Goal: Task Accomplishment & Management: Manage account settings

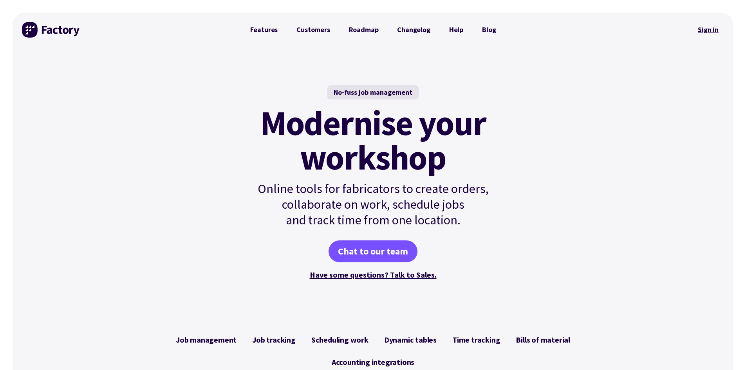
click at [703, 34] on link "Sign in" at bounding box center [709, 30] width 32 height 18
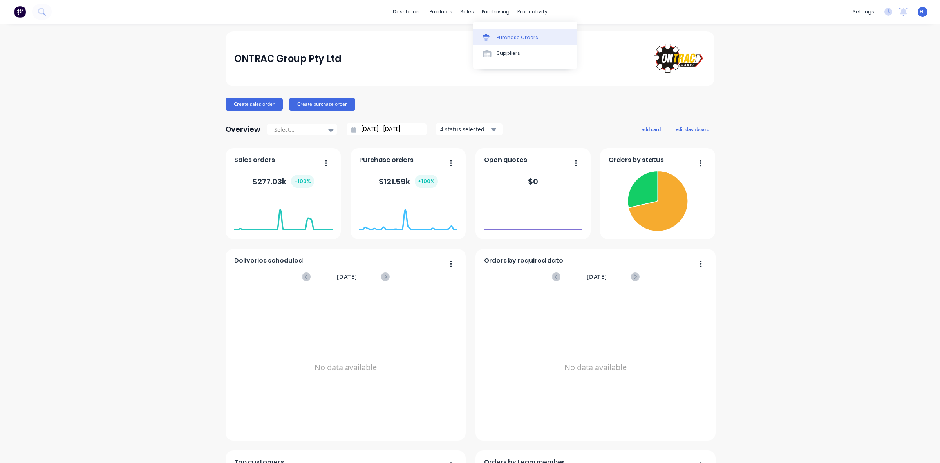
click at [505, 34] on div "Purchase Orders" at bounding box center [518, 37] width 42 height 7
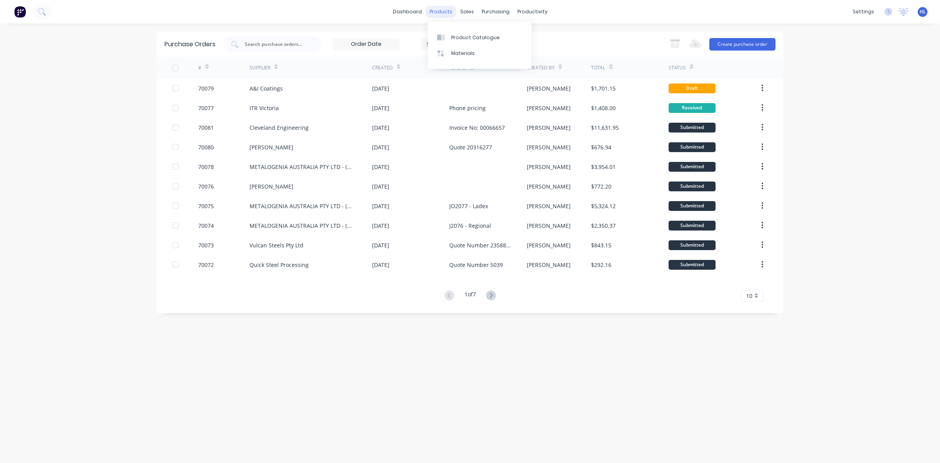
click at [436, 12] on div "products" at bounding box center [441, 12] width 31 height 12
click at [473, 40] on div "Product Catalogue" at bounding box center [475, 37] width 49 height 7
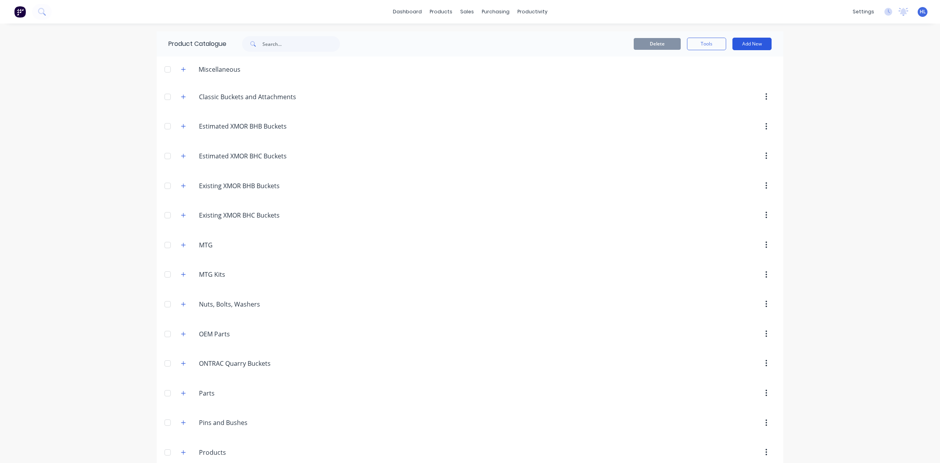
click at [755, 46] on button "Add New" at bounding box center [752, 44] width 39 height 13
click at [847, 128] on div "dashboard products sales purchasing productivity dashboard products Product Cat…" at bounding box center [470, 231] width 940 height 463
click at [165, 335] on div at bounding box center [168, 334] width 16 height 16
click at [163, 335] on div at bounding box center [168, 334] width 16 height 16
click at [183, 335] on button "button" at bounding box center [184, 334] width 10 height 10
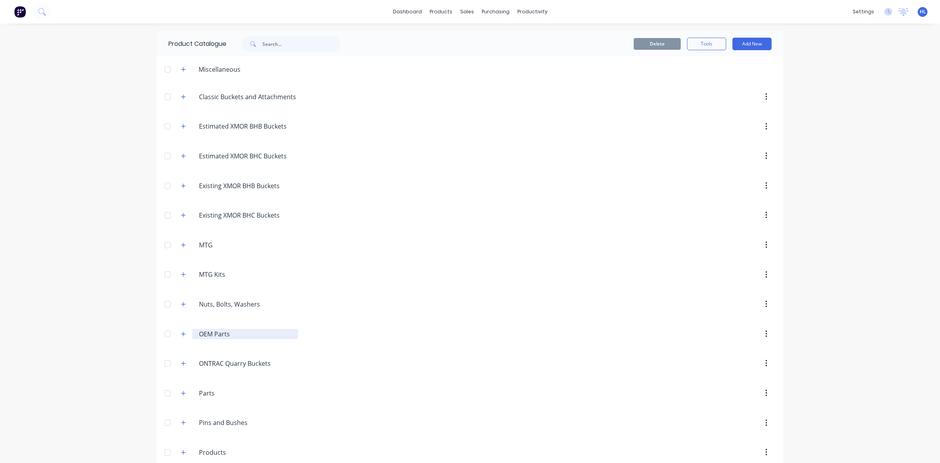
click at [229, 338] on input "OEM Parts" at bounding box center [245, 333] width 93 height 9
click at [183, 339] on button "button" at bounding box center [184, 334] width 10 height 10
click at [183, 338] on button "button" at bounding box center [184, 334] width 10 height 10
click at [235, 334] on input "OEM Parts" at bounding box center [245, 333] width 93 height 9
type input "OEM Parts (Bearings, bushings)"
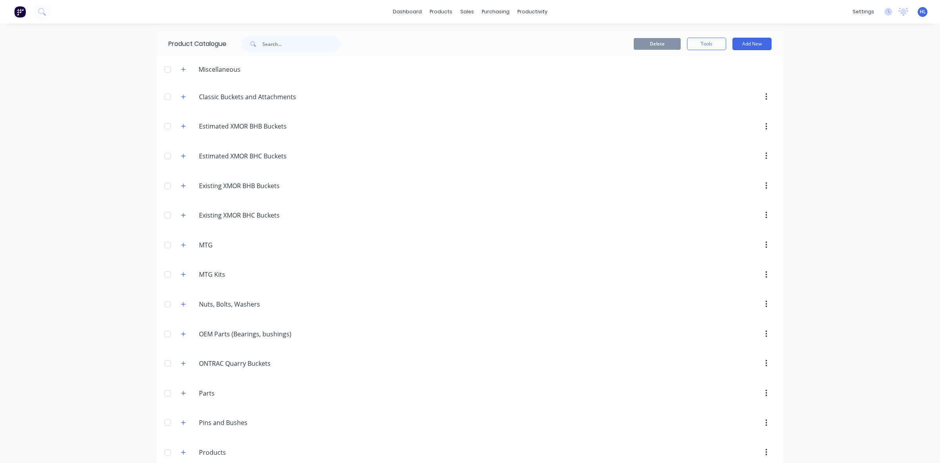
click at [100, 346] on div "dashboard products sales purchasing productivity dashboard products Product Cat…" at bounding box center [470, 231] width 940 height 463
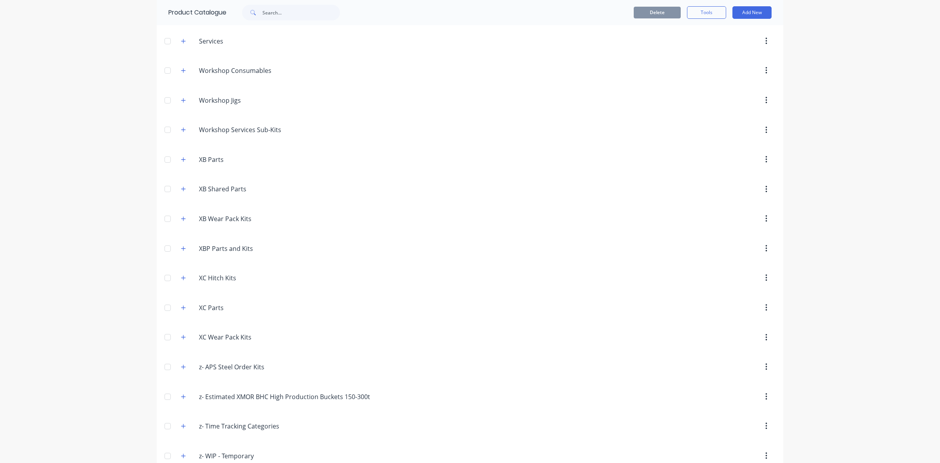
scroll to position [461, 0]
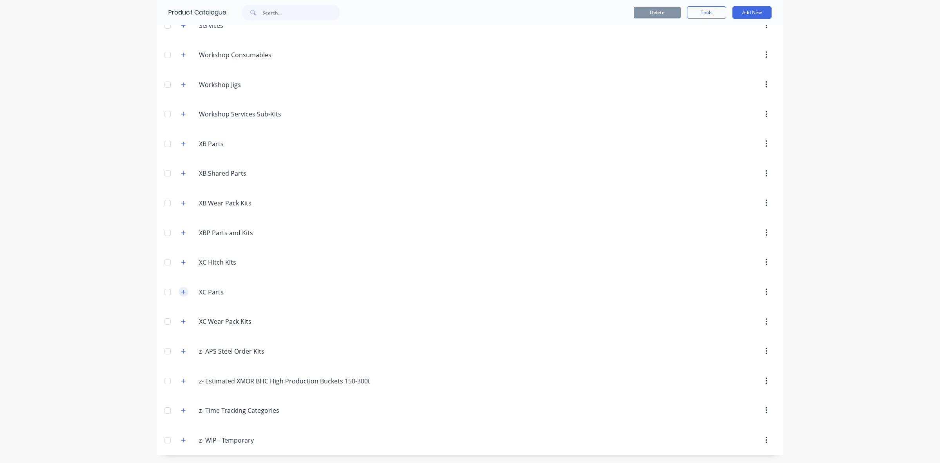
click at [179, 287] on span at bounding box center [184, 292] width 10 height 10
click at [181, 289] on icon "button" at bounding box center [183, 291] width 5 height 5
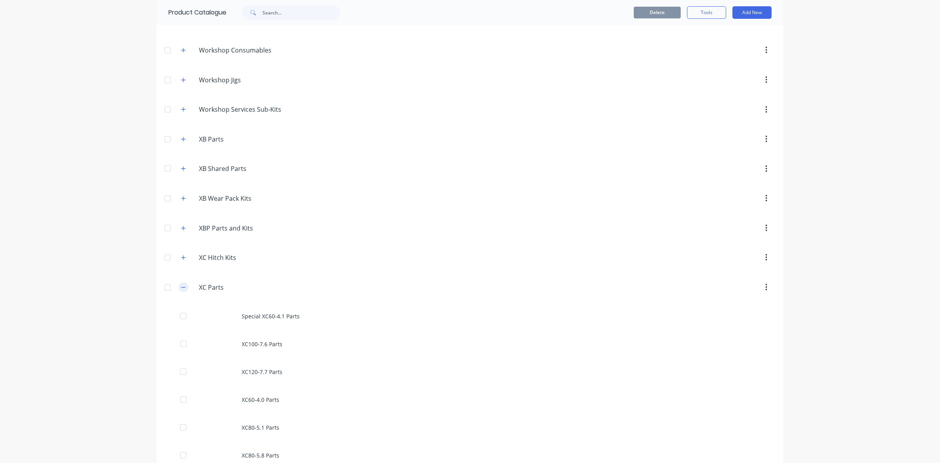
click at [181, 289] on icon "button" at bounding box center [183, 286] width 5 height 5
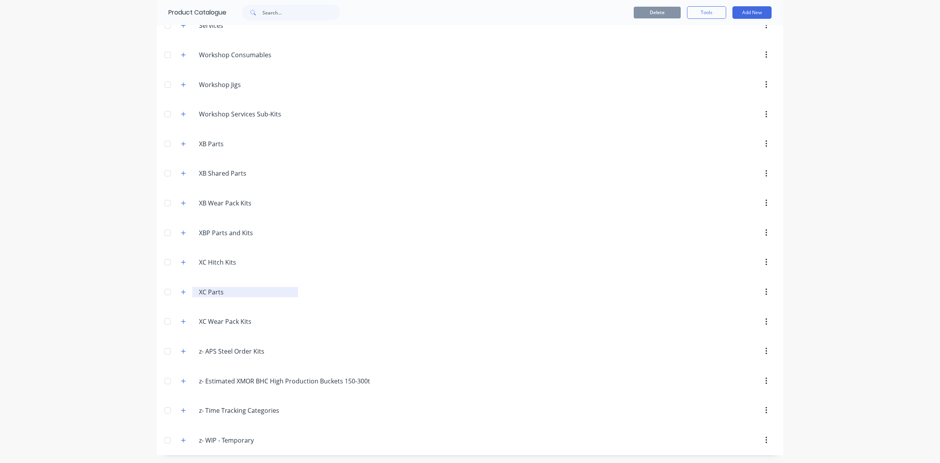
click at [192, 289] on div "XC.Parts XC Parts" at bounding box center [245, 292] width 106 height 10
click at [181, 294] on icon "button" at bounding box center [183, 291] width 5 height 5
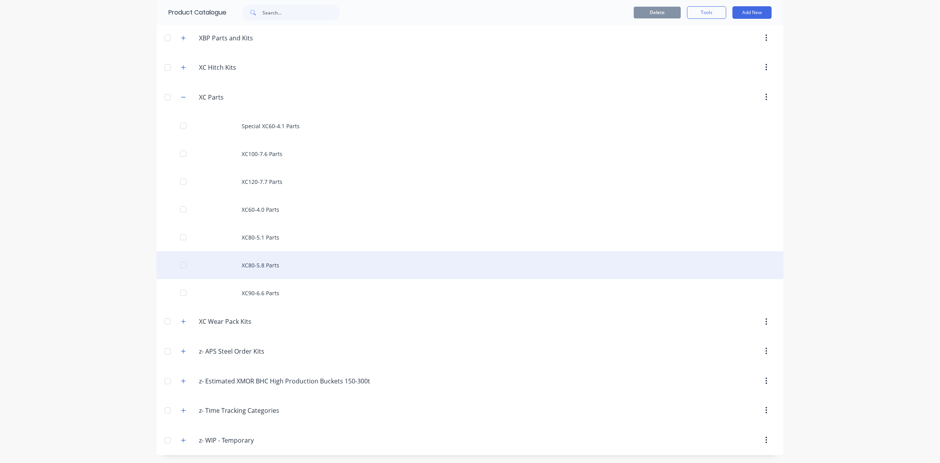
scroll to position [656, 0]
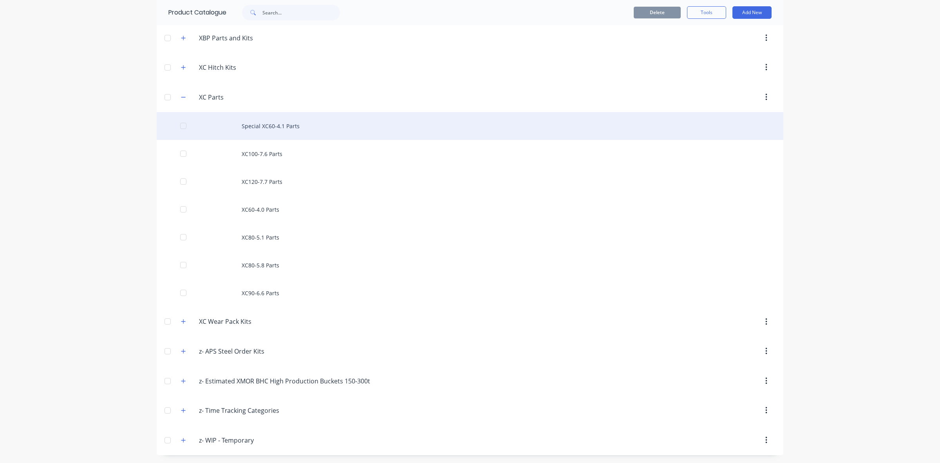
click at [320, 119] on div "Special XC60-4.1 Parts" at bounding box center [470, 126] width 627 height 28
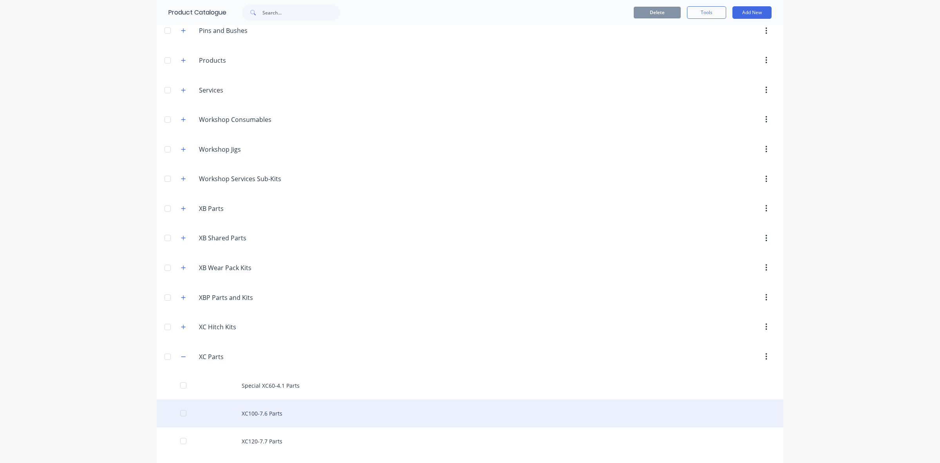
scroll to position [656, 0]
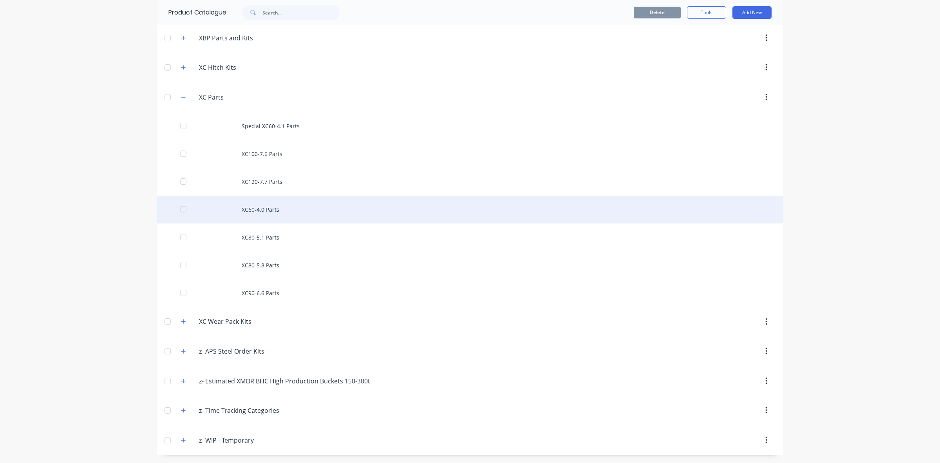
click at [283, 209] on div "XC60-4.0 Parts" at bounding box center [470, 210] width 627 height 28
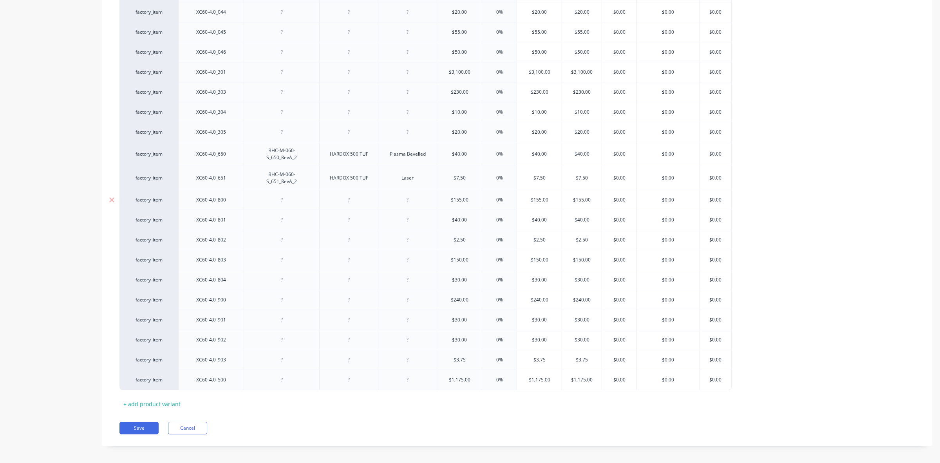
scroll to position [989, 0]
click at [177, 396] on div "+ add product variant" at bounding box center [152, 399] width 65 height 12
click at [225, 383] on div at bounding box center [211, 378] width 39 height 10
type textarea "x"
click at [211, 383] on div at bounding box center [211, 378] width 39 height 10
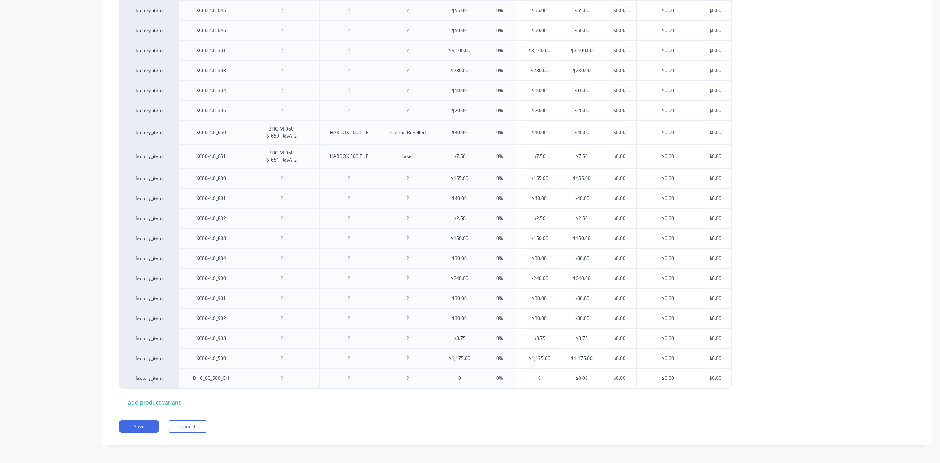
drag, startPoint x: 163, startPoint y: 418, endPoint x: 916, endPoint y: 283, distance: 765.5
click at [163, 408] on div "+ add product variant" at bounding box center [152, 402] width 65 height 12
type textarea "x"
click at [224, 407] on div at bounding box center [210, 398] width 65 height 20
click at [221, 403] on div at bounding box center [211, 398] width 39 height 10
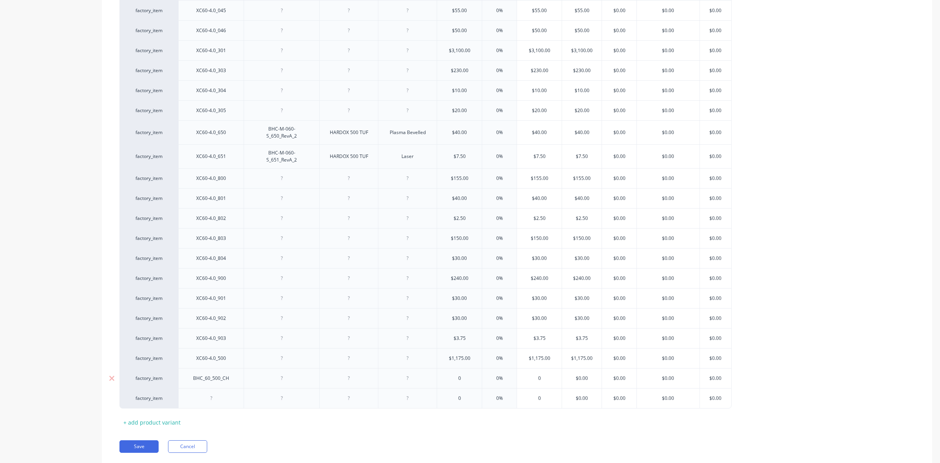
paste div
click at [312, 388] on div at bounding box center [282, 378] width 76 height 20
click at [276, 383] on div at bounding box center [281, 378] width 39 height 10
click at [467, 382] on input "text" at bounding box center [459, 378] width 45 height 7
type textarea "x"
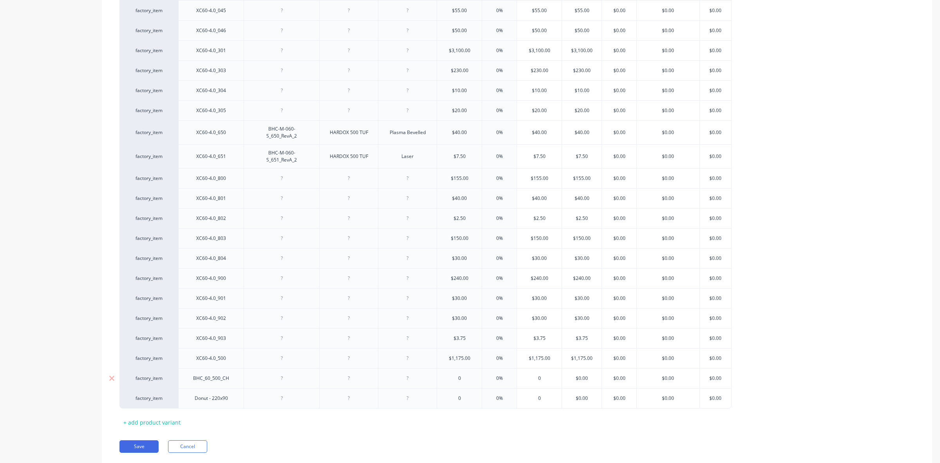
type input "0"
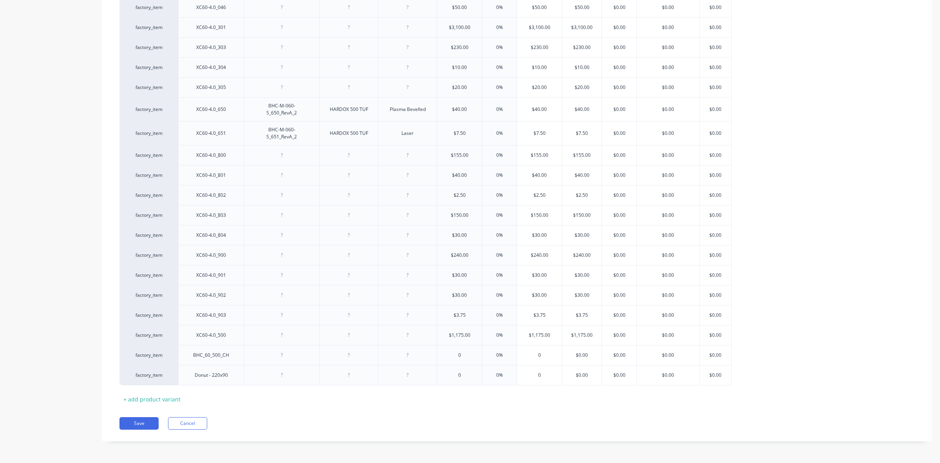
click at [335, 355] on div at bounding box center [349, 355] width 39 height 10
drag, startPoint x: 364, startPoint y: 357, endPoint x: 328, endPoint y: 359, distance: 35.7
click at [328, 359] on div "STRENX 700" at bounding box center [348, 355] width 59 height 20
copy div "STRENX 700"
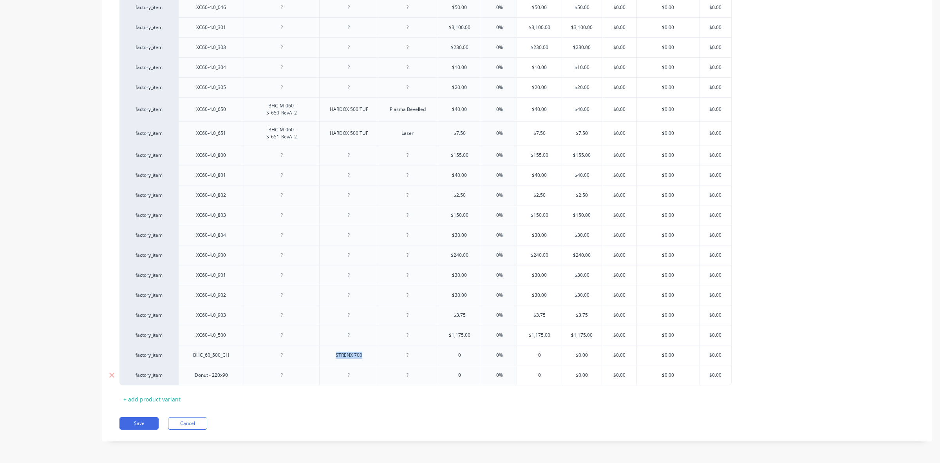
drag, startPoint x: 357, startPoint y: 377, endPoint x: 361, endPoint y: 379, distance: 4.0
click at [358, 377] on div at bounding box center [349, 375] width 39 height 10
type textarea "x"
paste div
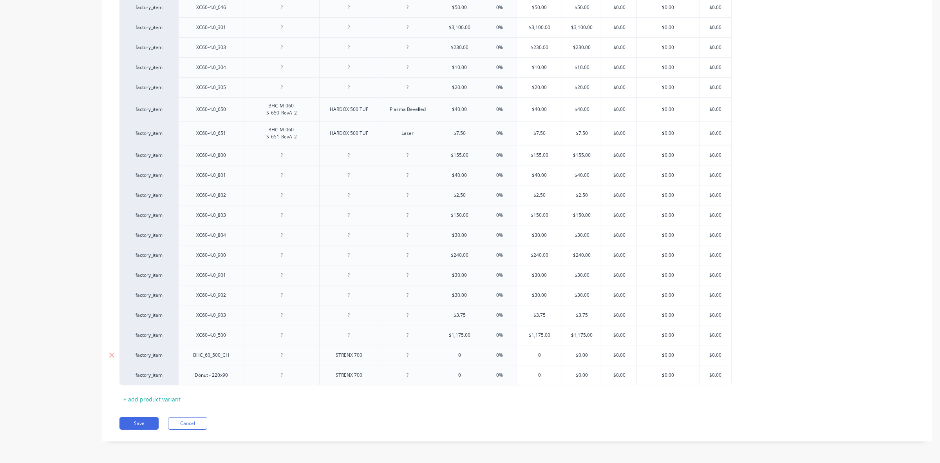
click at [418, 355] on div at bounding box center [407, 355] width 39 height 10
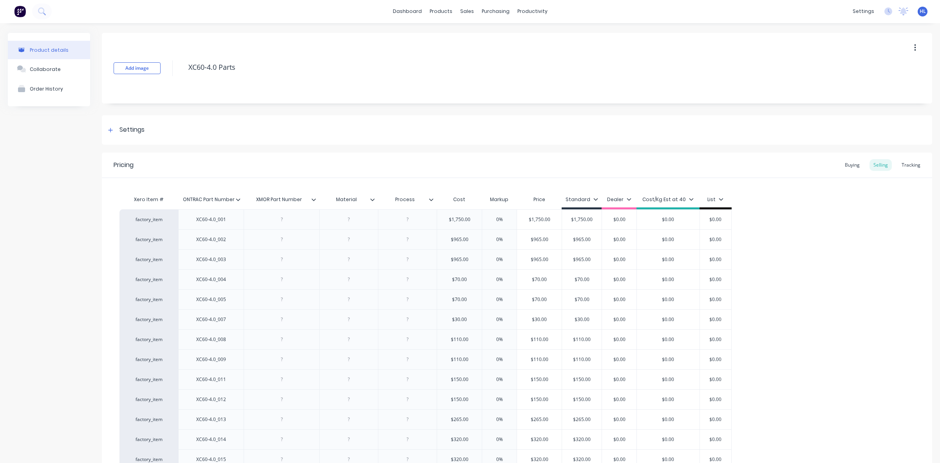
scroll to position [0, 0]
click at [314, 199] on icon at bounding box center [314, 199] width 5 height 5
click at [240, 199] on icon at bounding box center [238, 200] width 4 height 2
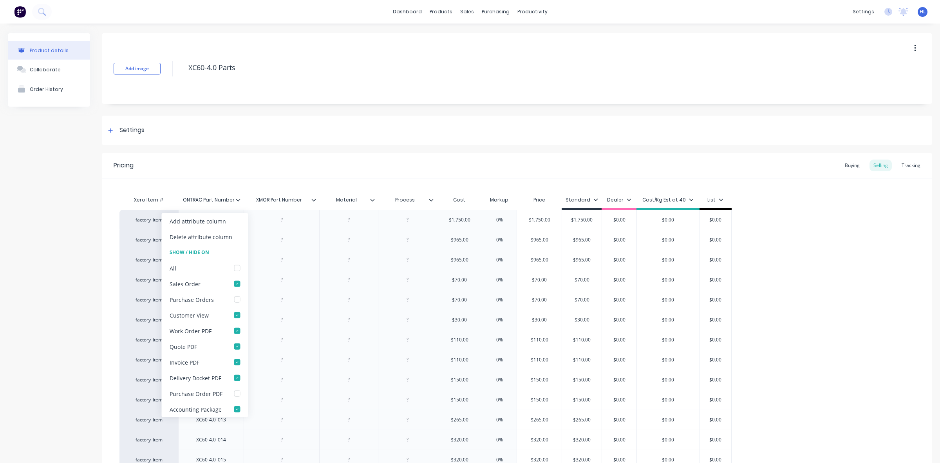
click at [237, 201] on icon at bounding box center [238, 199] width 5 height 5
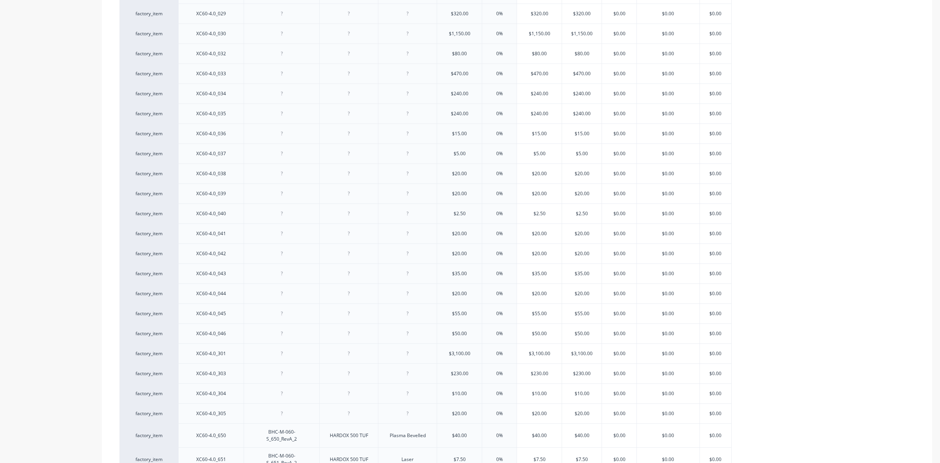
scroll to position [980, 0]
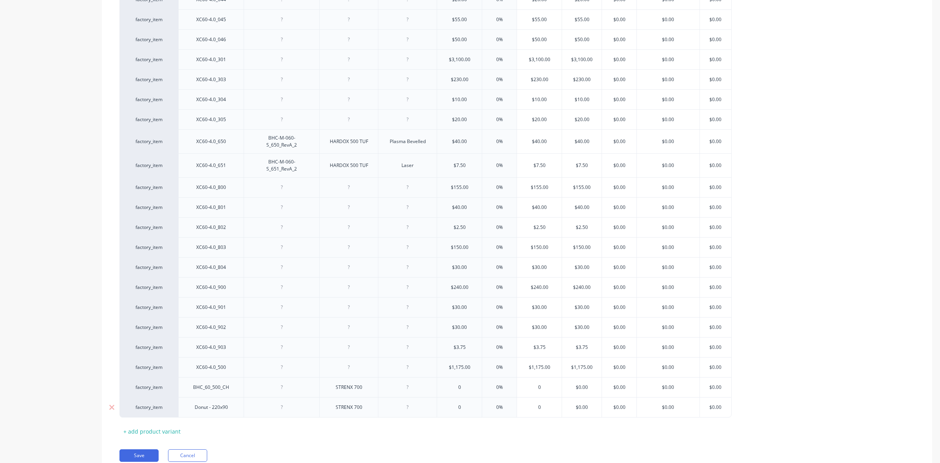
click at [421, 412] on div at bounding box center [407, 407] width 39 height 10
type textarea "x"
paste div
type textarea "x"
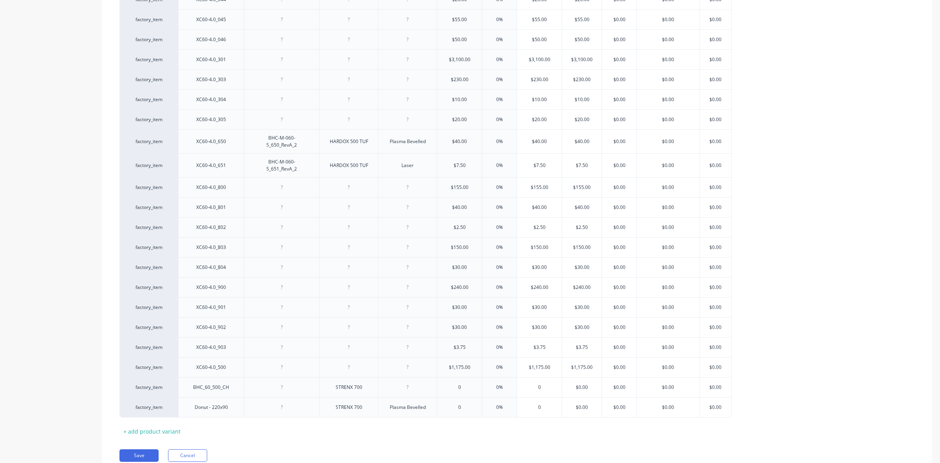
type input "0"
click at [473, 411] on input "0" at bounding box center [459, 407] width 45 height 7
drag, startPoint x: 462, startPoint y: 405, endPoint x: 435, endPoint y: 406, distance: 26.3
click at [435, 397] on div "factory_item BHC_60_500_CH STRENX 700 0 0 0% 0 $0.00 $0.00 $0.00 $0.00" at bounding box center [426, 387] width 612 height 20
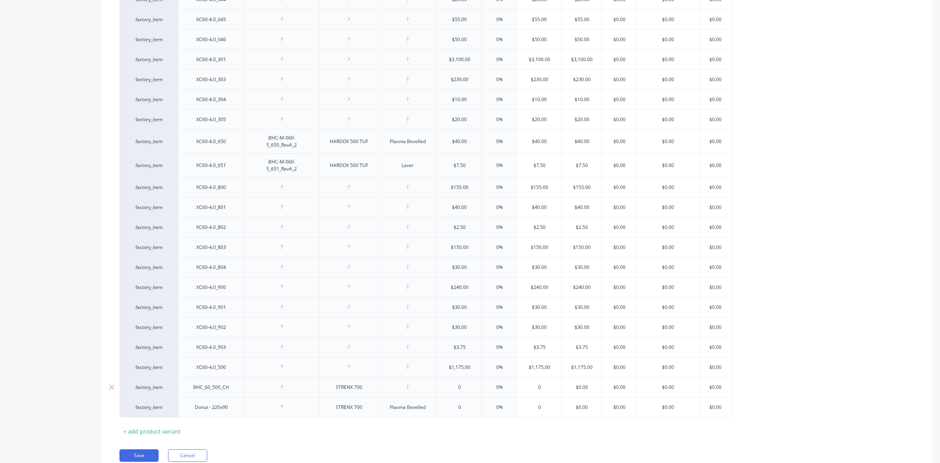
type textarea "x"
type input "1050"
type textarea "x"
type input "1050"
type input "0%"
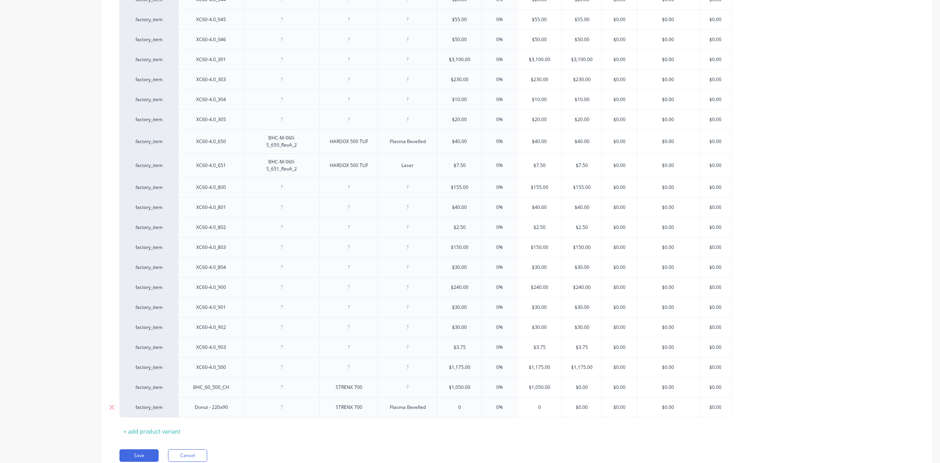
click at [467, 411] on input "0" at bounding box center [459, 407] width 45 height 7
drag, startPoint x: 465, startPoint y: 426, endPoint x: 447, endPoint y: 422, distance: 17.8
click at [447, 411] on input "0" at bounding box center [459, 407] width 45 height 7
type input "7"
type textarea "x"
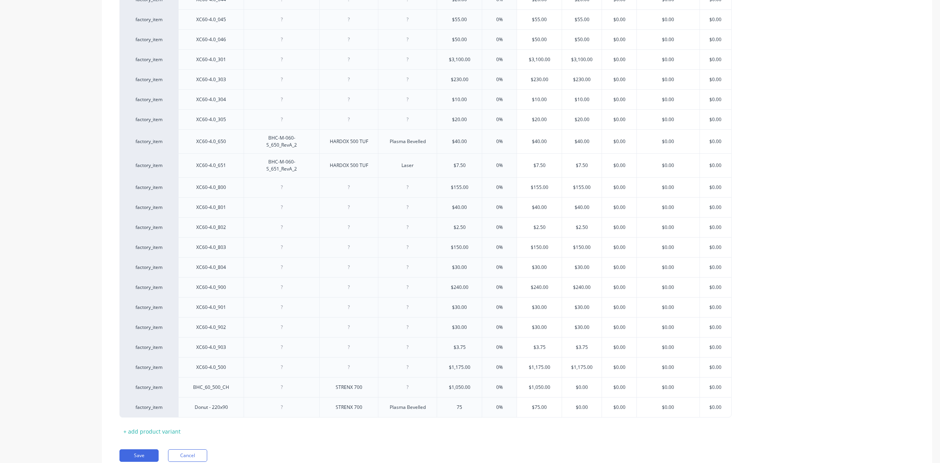
type input "75"
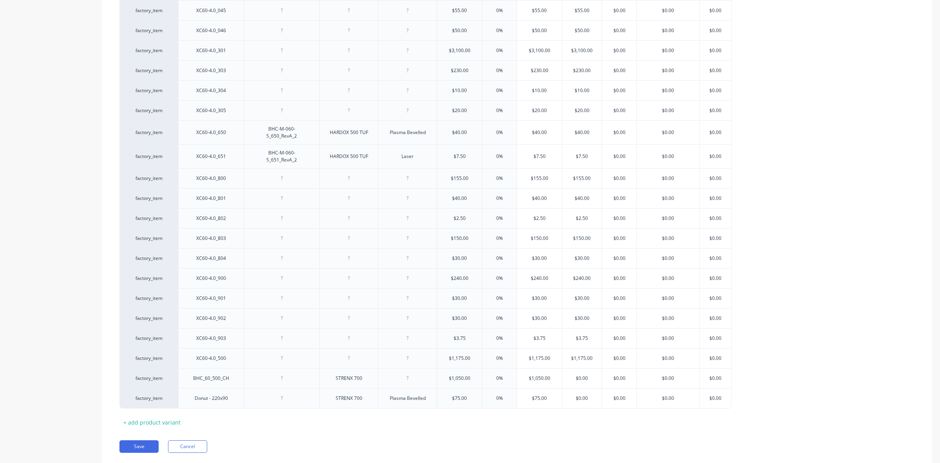
scroll to position [1029, 0]
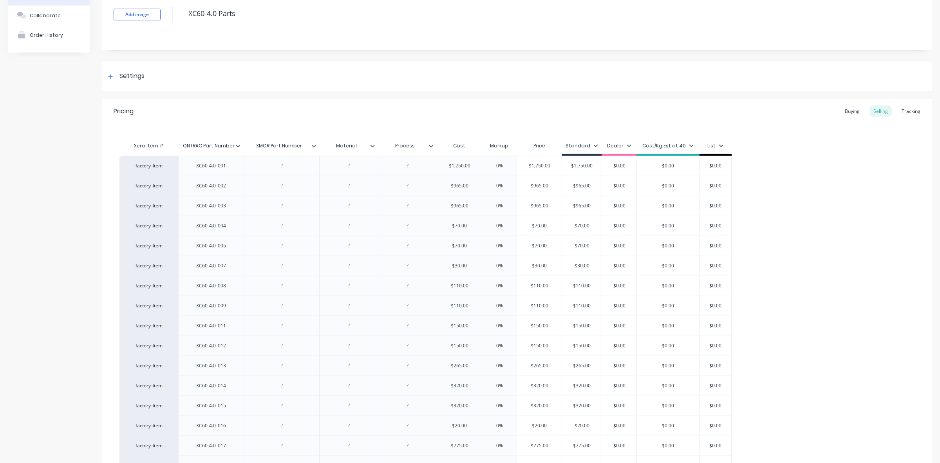
scroll to position [0, 0]
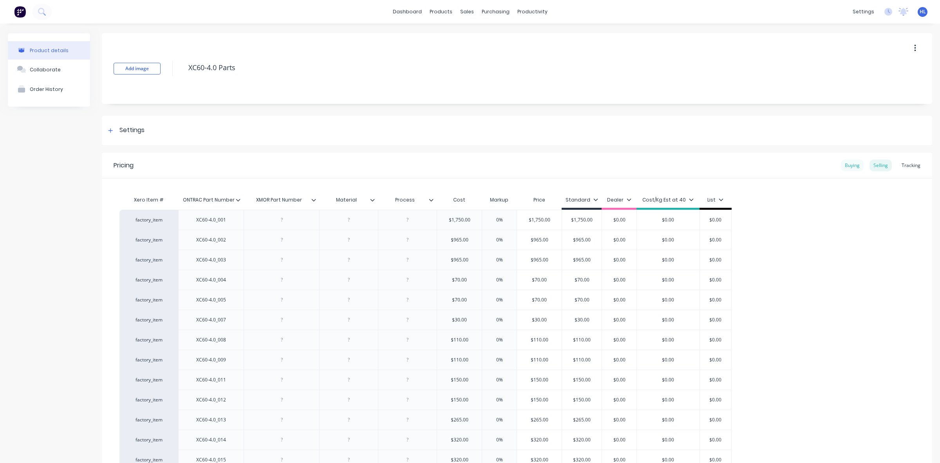
click at [851, 164] on div "Buying" at bounding box center [852, 165] width 23 height 12
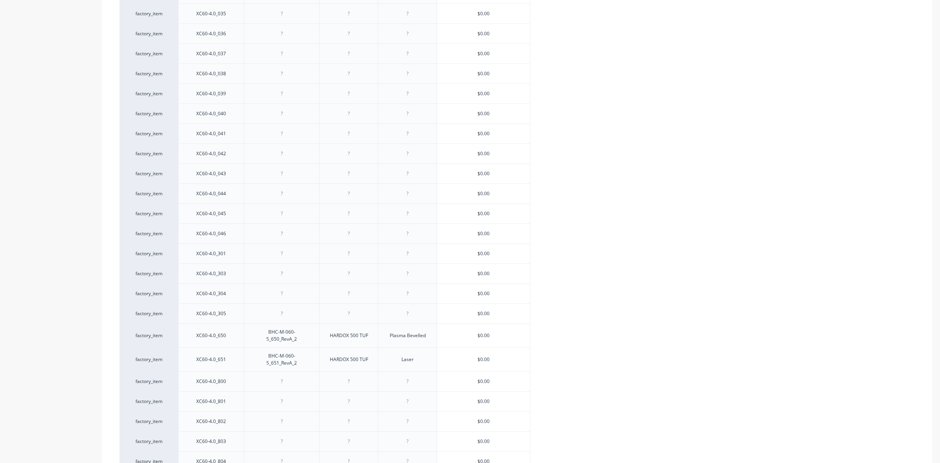
scroll to position [1027, 0]
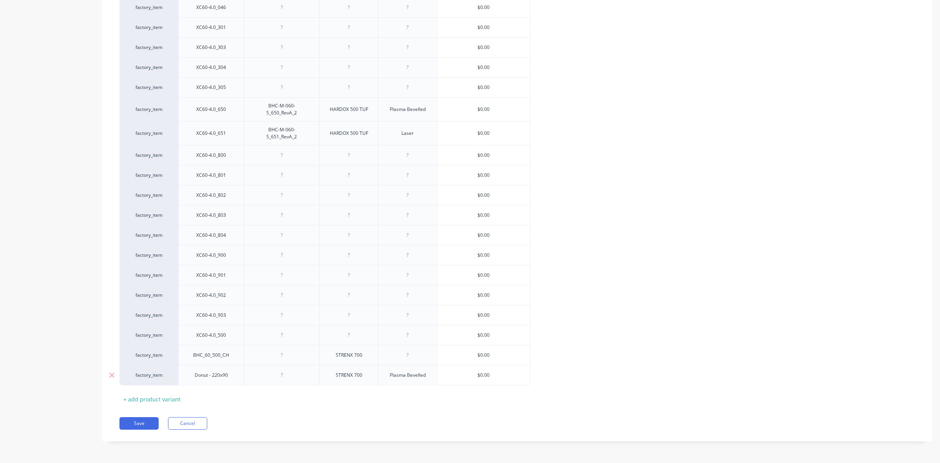
click at [473, 379] on div "$0.00" at bounding box center [483, 375] width 93 height 20
drag, startPoint x: 490, startPoint y: 377, endPoint x: 471, endPoint y: 376, distance: 18.8
click at [471, 376] on input "$0.00" at bounding box center [483, 374] width 93 height 7
type input "75"
type textarea "x"
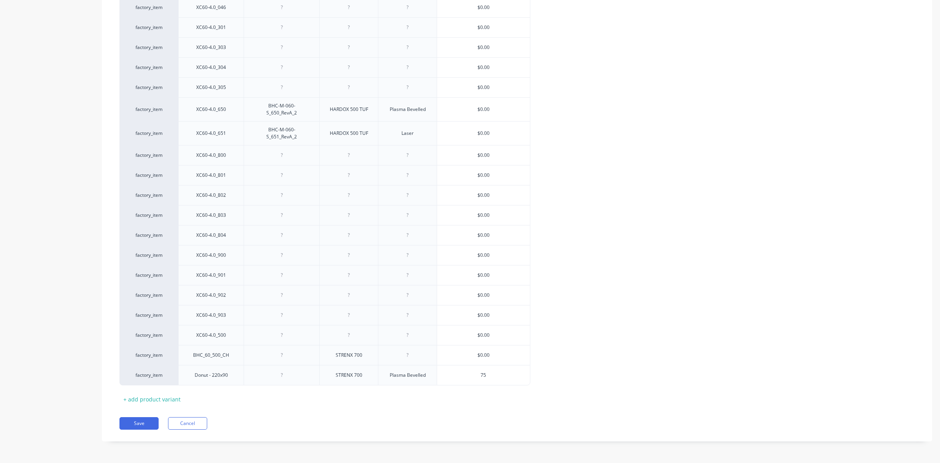
type input "75"
click at [493, 359] on div "$0.00" at bounding box center [483, 355] width 93 height 20
type input "$0.00"
drag, startPoint x: 494, startPoint y: 357, endPoint x: 421, endPoint y: 366, distance: 73.3
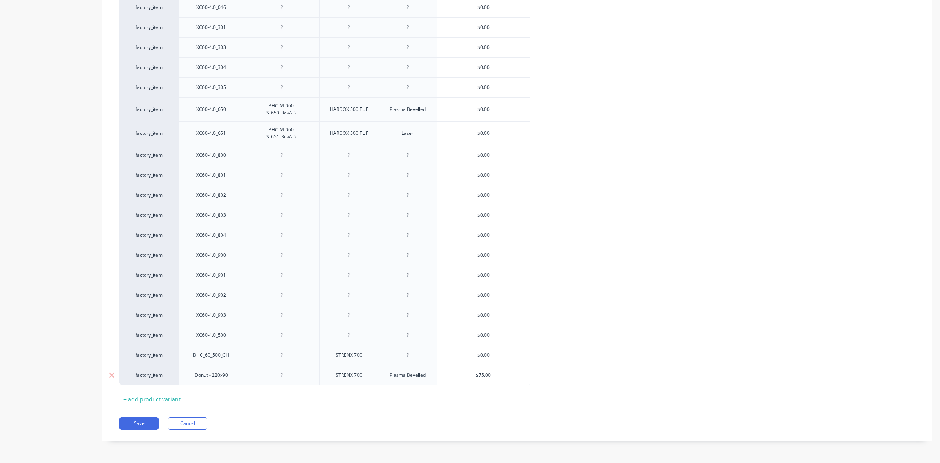
type textarea "x"
type input "1"
type textarea "x"
type input "1050"
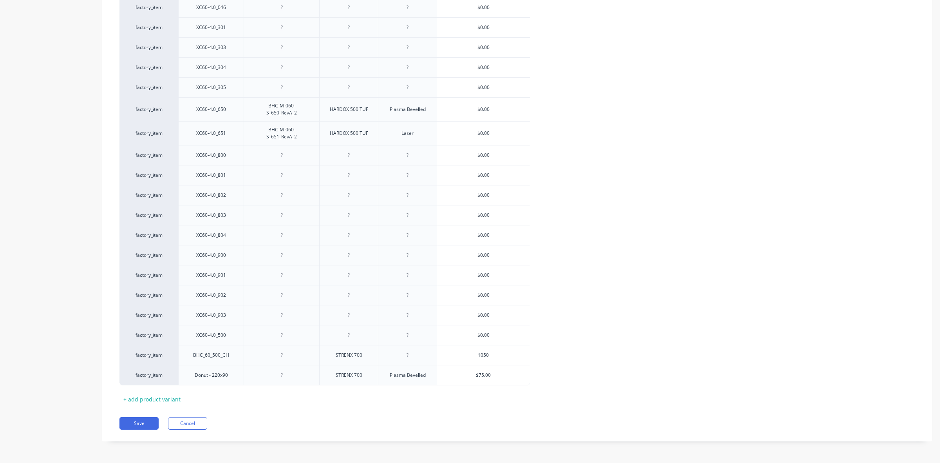
type textarea "x"
type input "1050"
click at [152, 422] on button "Save" at bounding box center [139, 423] width 39 height 13
type textarea "x"
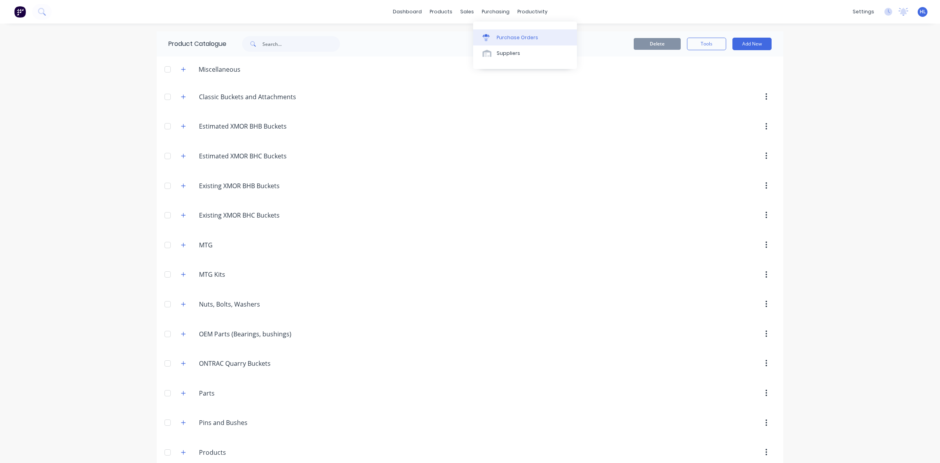
click at [513, 37] on div "Purchase Orders" at bounding box center [518, 37] width 42 height 7
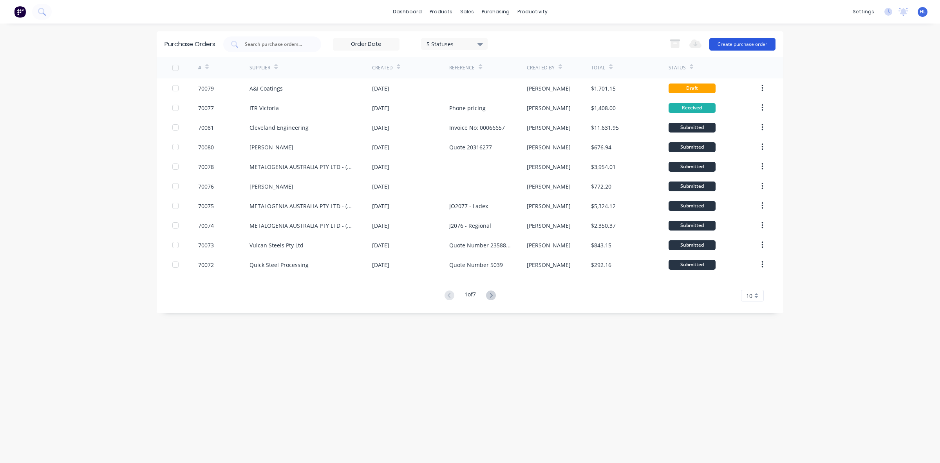
click at [730, 38] on button "Create purchase order" at bounding box center [743, 44] width 66 height 13
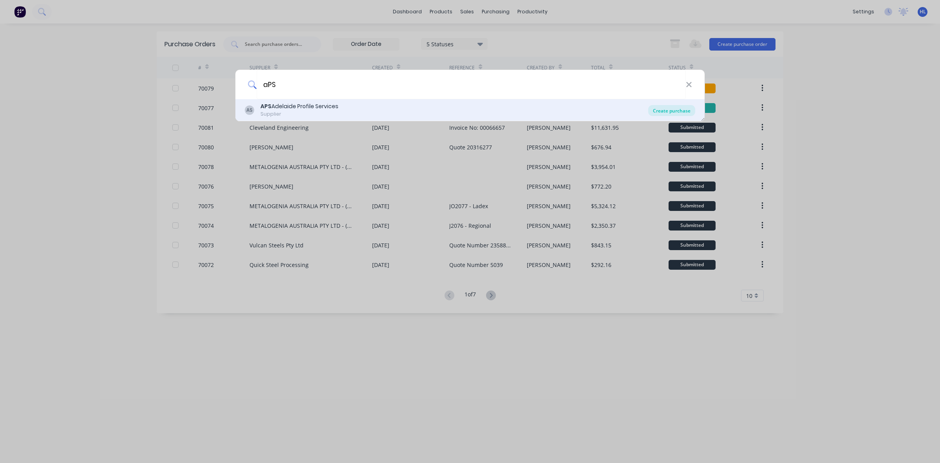
type input "aPS"
click at [684, 107] on div "Create purchase" at bounding box center [671, 110] width 47 height 11
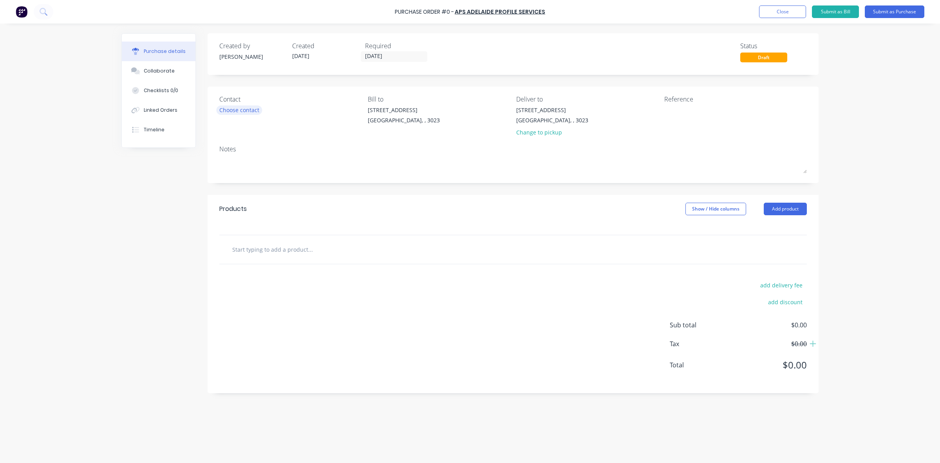
click at [248, 108] on div "Choose contact" at bounding box center [239, 110] width 40 height 8
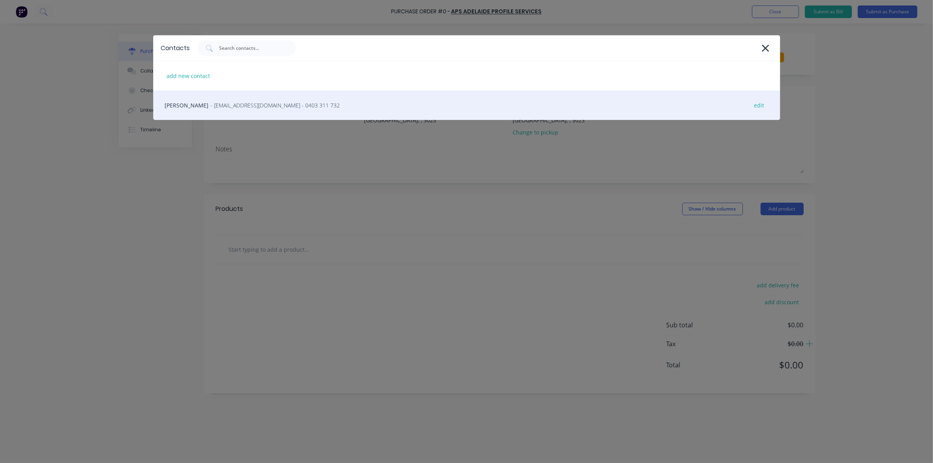
click at [259, 104] on span "- AOzolins@adelaideprofile.com.au - 0403 311 732" at bounding box center [275, 105] width 129 height 8
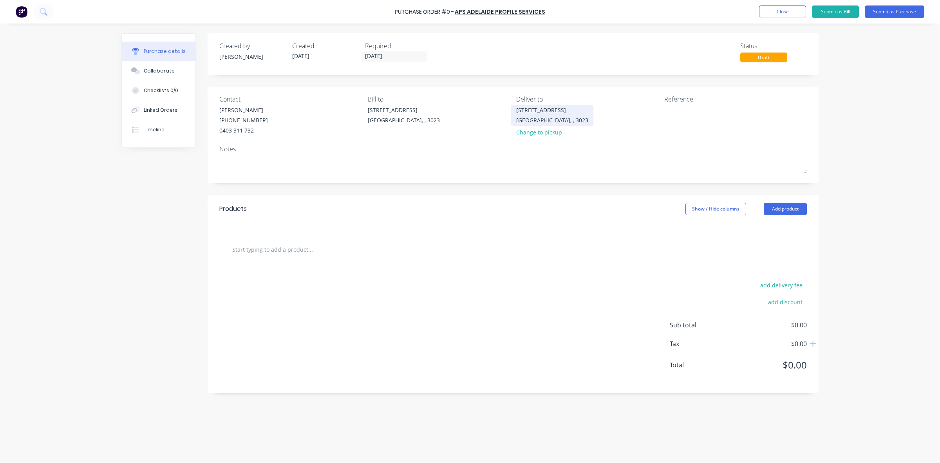
click at [562, 120] on div "20 Ravenhall Way Ravenhall, , 3023" at bounding box center [552, 115] width 72 height 18
click at [397, 112] on div "[STREET_ADDRESS]" at bounding box center [404, 110] width 72 height 8
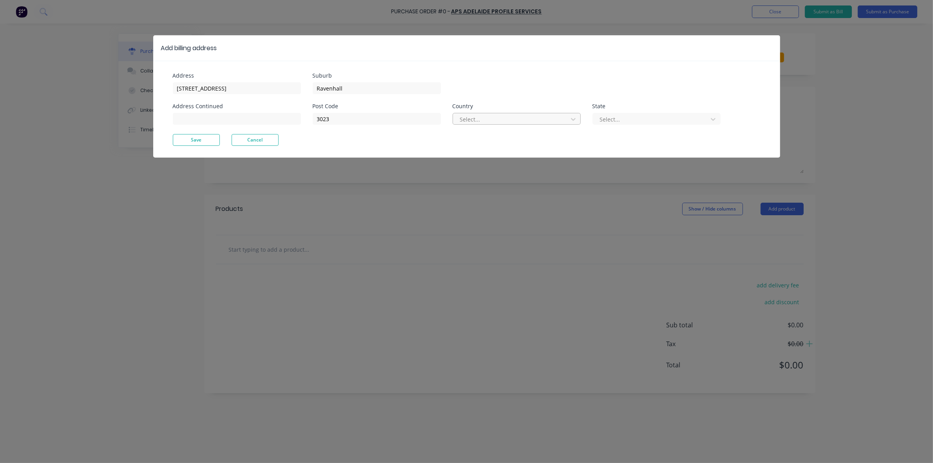
click at [476, 123] on div at bounding box center [511, 119] width 105 height 10
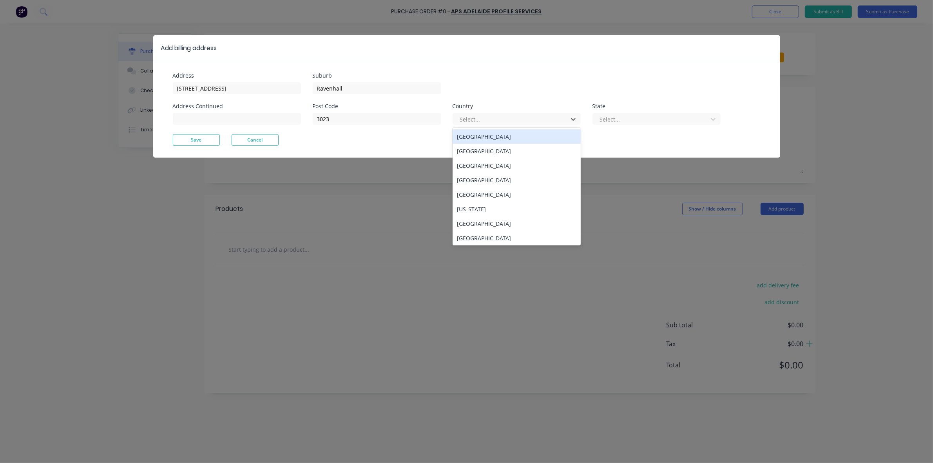
click at [491, 134] on div "Australia" at bounding box center [517, 136] width 128 height 14
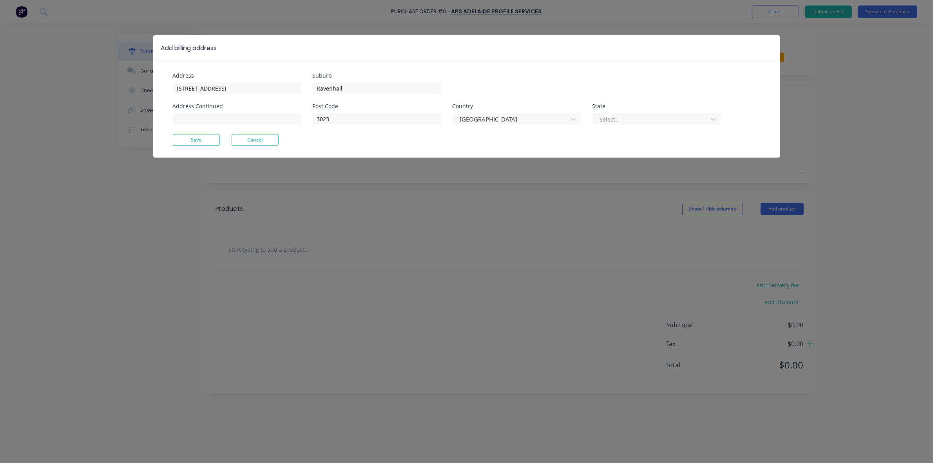
click at [662, 125] on div "Post Code 3023 Country Australia State Select..." at bounding box center [517, 118] width 408 height 31
click at [659, 116] on div at bounding box center [651, 119] width 105 height 10
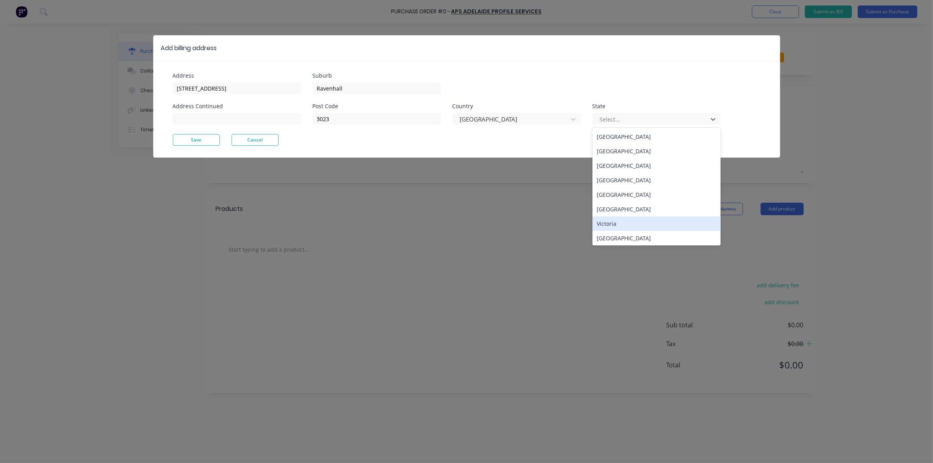
click at [638, 218] on div "Victoria" at bounding box center [656, 223] width 128 height 14
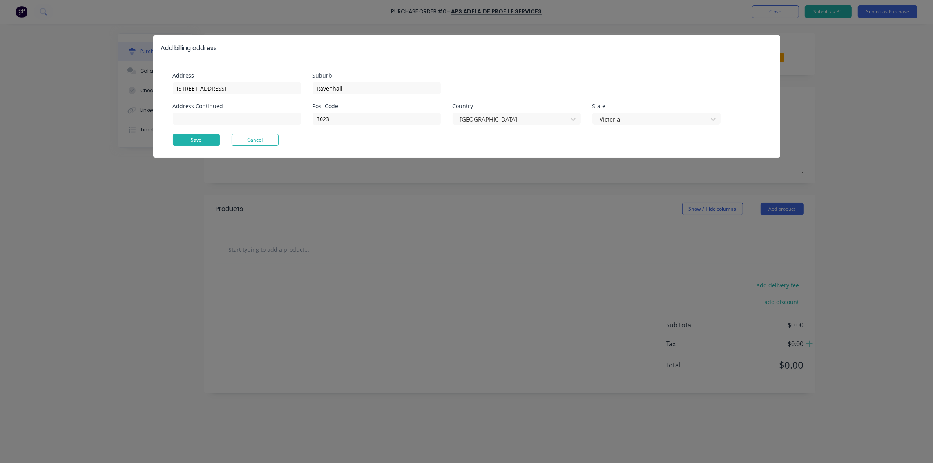
click at [202, 137] on button "Save" at bounding box center [196, 140] width 47 height 12
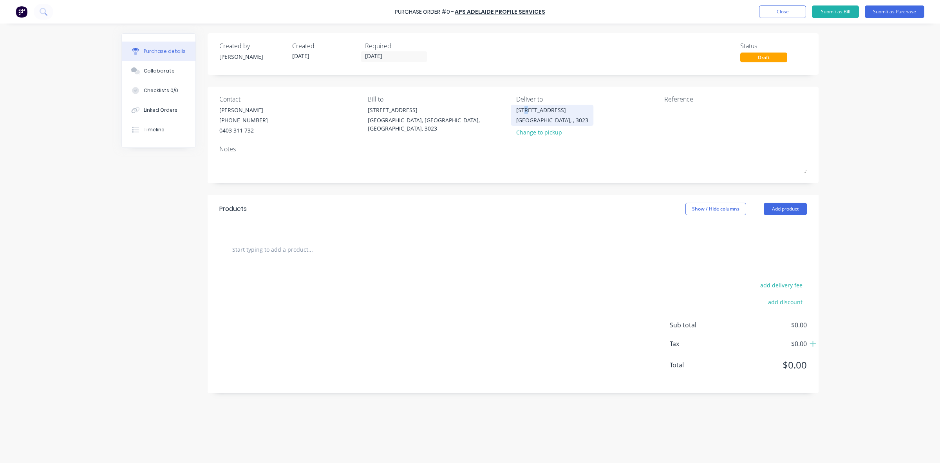
click at [526, 110] on div "[STREET_ADDRESS]" at bounding box center [552, 110] width 72 height 8
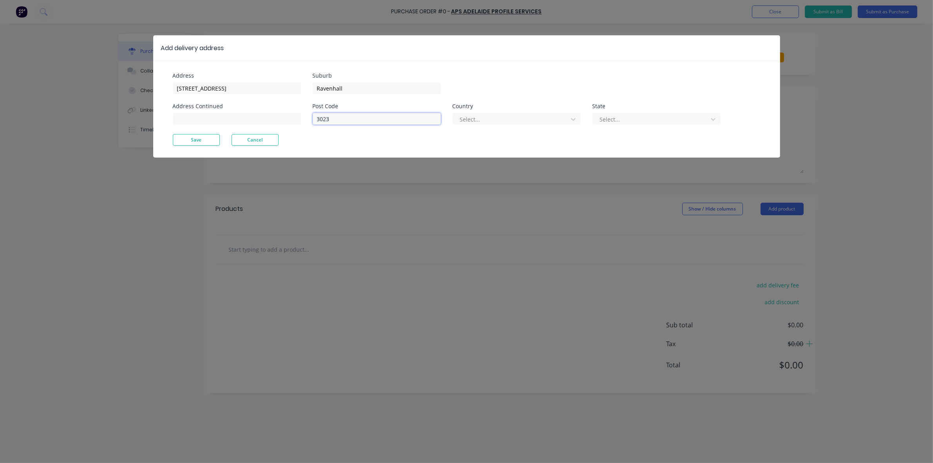
click at [332, 122] on input "3023" at bounding box center [377, 119] width 128 height 12
click at [511, 127] on div "Post Code 3023 Country Select... State Select..." at bounding box center [517, 118] width 408 height 31
click at [507, 122] on div at bounding box center [511, 119] width 105 height 10
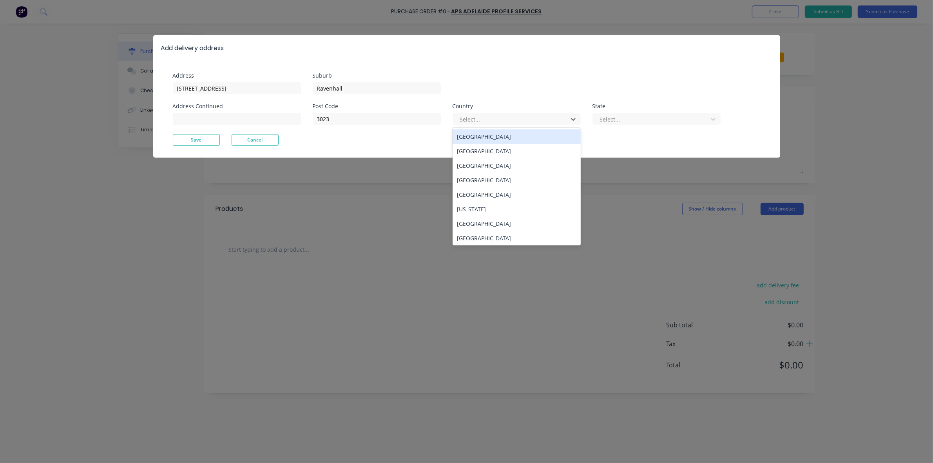
drag, startPoint x: 515, startPoint y: 137, endPoint x: 536, endPoint y: 130, distance: 22.1
click at [516, 137] on div "Australia" at bounding box center [517, 136] width 128 height 14
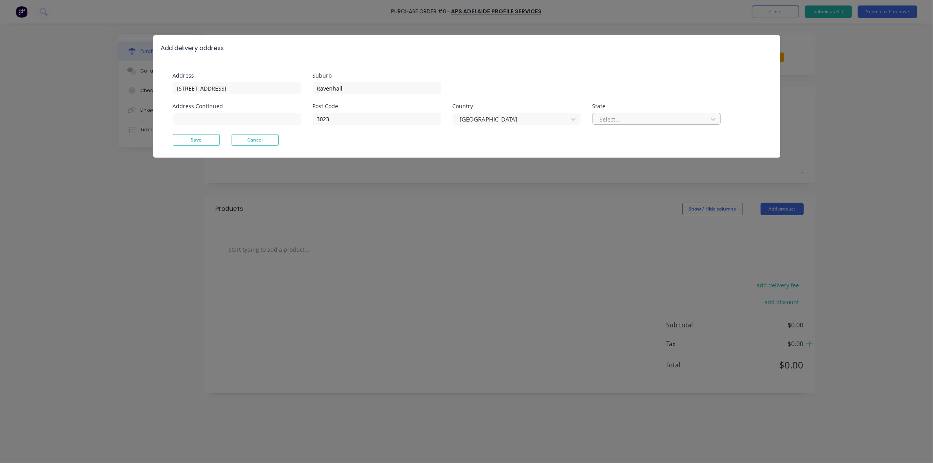
click at [622, 117] on div at bounding box center [651, 119] width 105 height 10
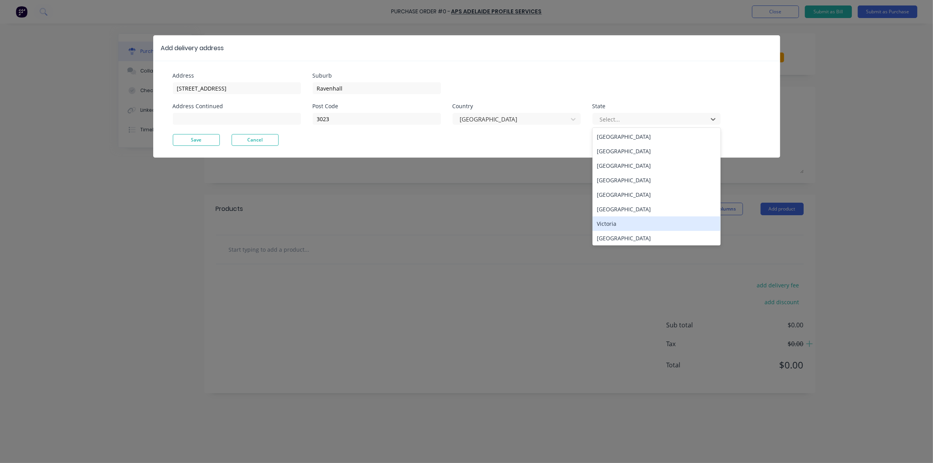
click at [646, 221] on div "Victoria" at bounding box center [656, 223] width 128 height 14
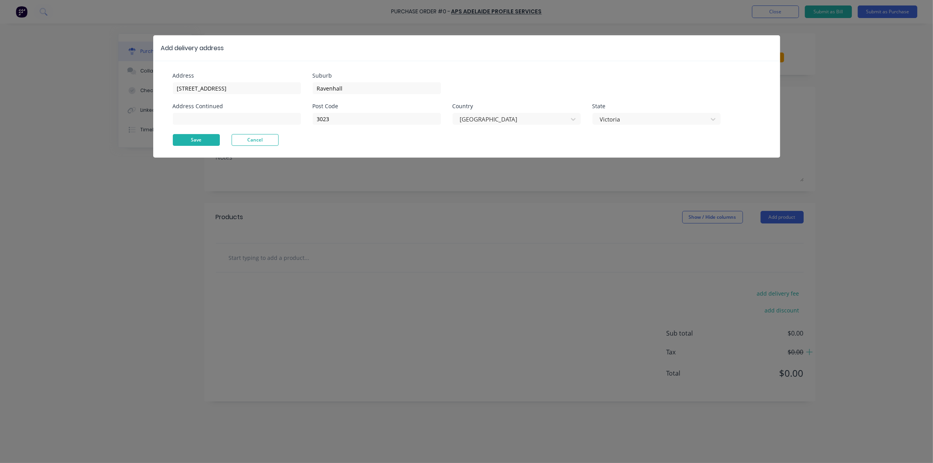
click at [195, 139] on button "Save" at bounding box center [196, 140] width 47 height 12
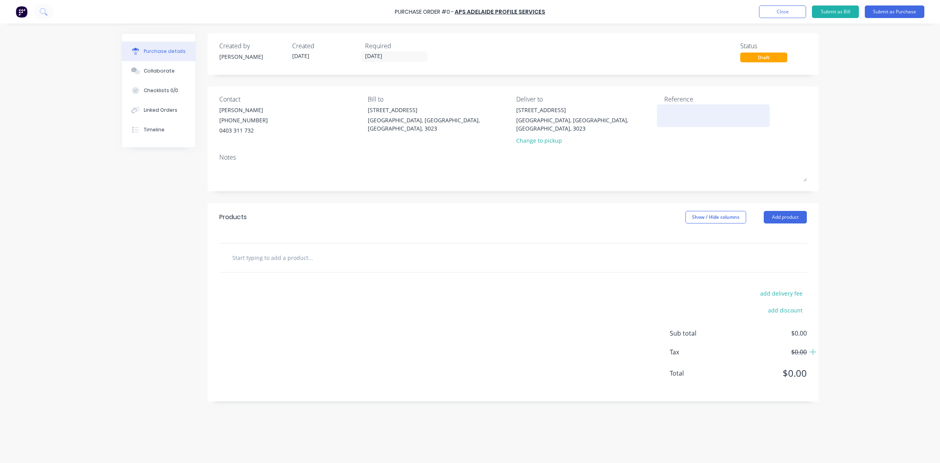
click at [690, 116] on textarea at bounding box center [714, 115] width 98 height 18
type textarea "q"
type textarea "Quote Number 80320"
type textarea "x"
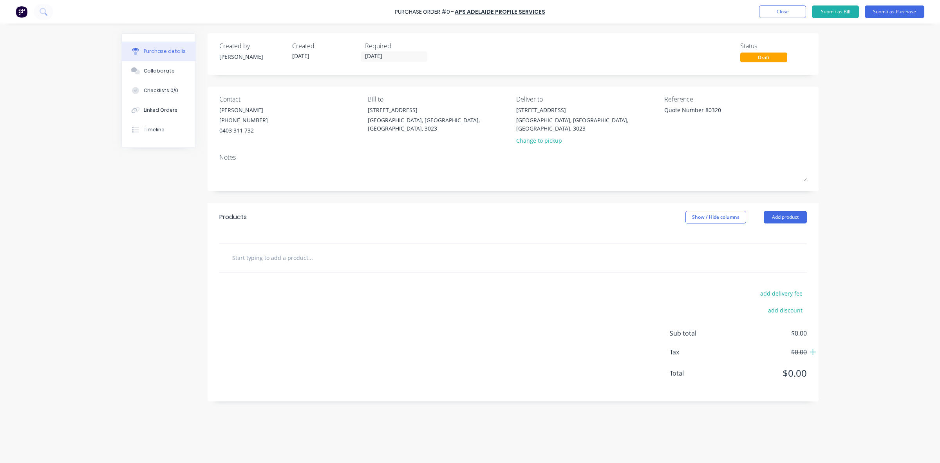
type textarea "Quote Number 80320"
click at [683, 152] on div "Notes" at bounding box center [513, 156] width 588 height 9
click at [319, 255] on input "text" at bounding box center [310, 258] width 157 height 16
drag, startPoint x: 792, startPoint y: 216, endPoint x: 790, endPoint y: 221, distance: 5.8
click at [792, 216] on div "Products Show / Hide columns Add product" at bounding box center [513, 217] width 611 height 28
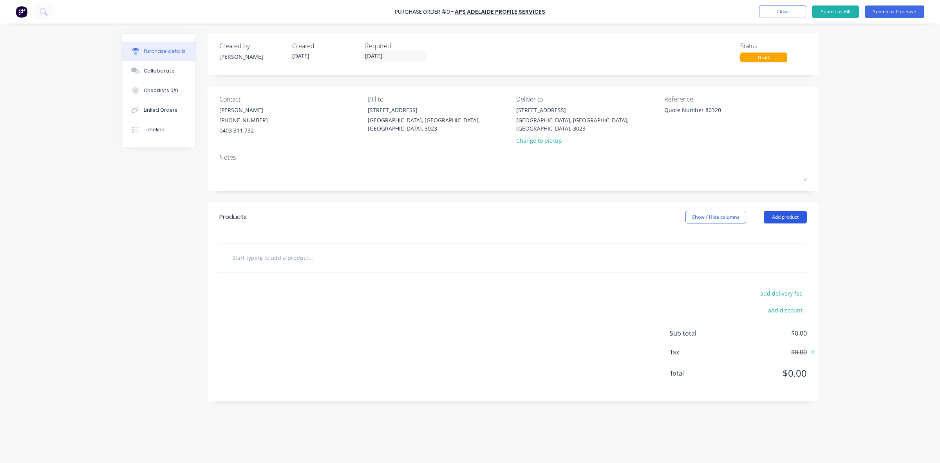
click at [791, 211] on button "Add product" at bounding box center [785, 217] width 43 height 13
click at [790, 232] on div "Product catalogue" at bounding box center [770, 237] width 60 height 11
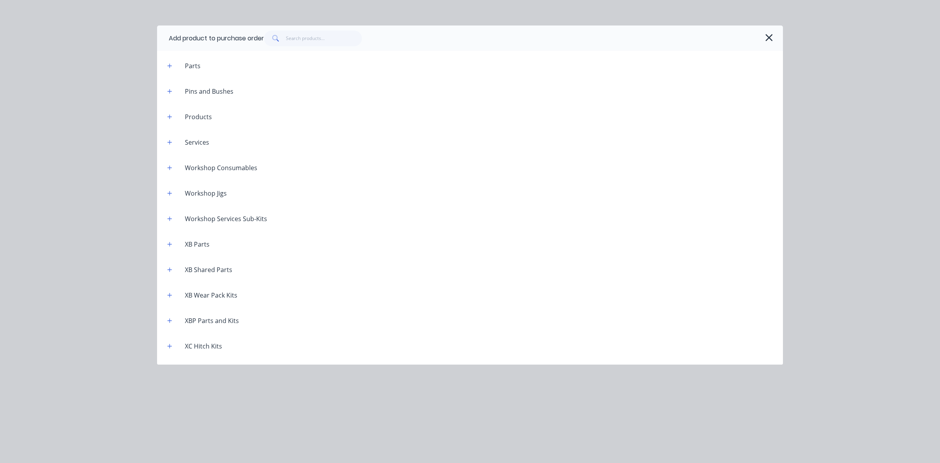
scroll to position [1665, 0]
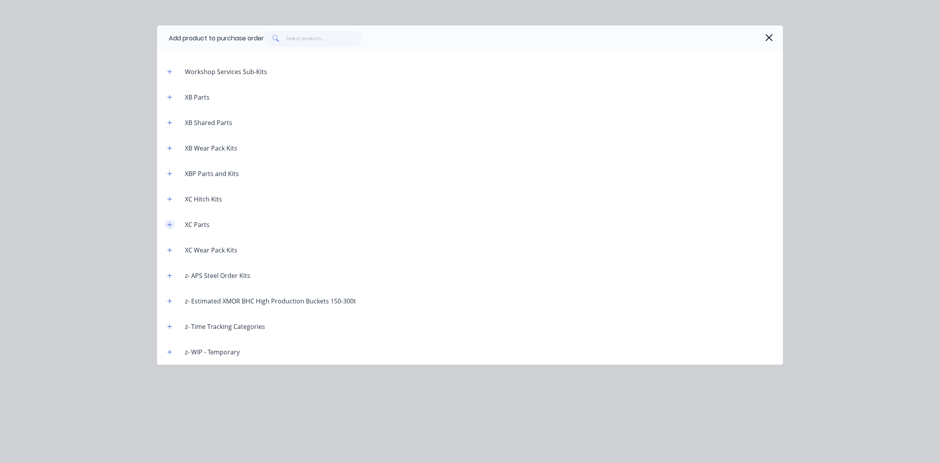
click at [166, 226] on button "button" at bounding box center [170, 224] width 10 height 10
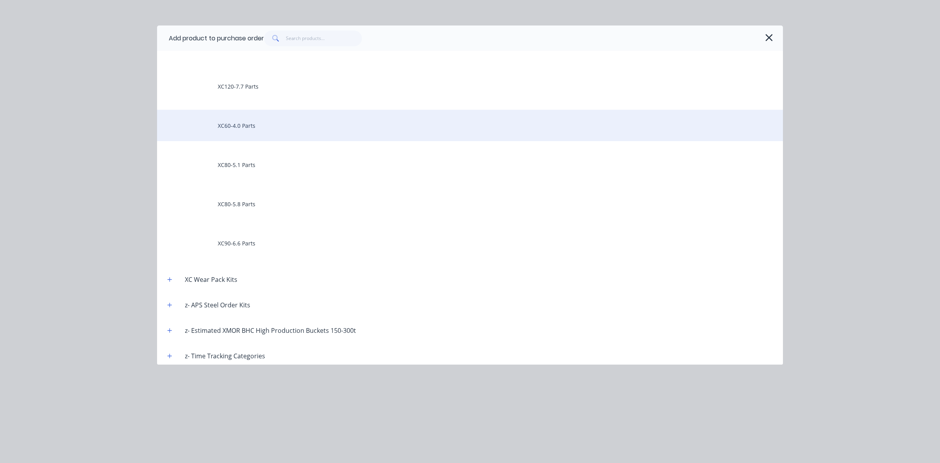
click at [277, 129] on div "XC60-4.0 Parts" at bounding box center [470, 125] width 626 height 31
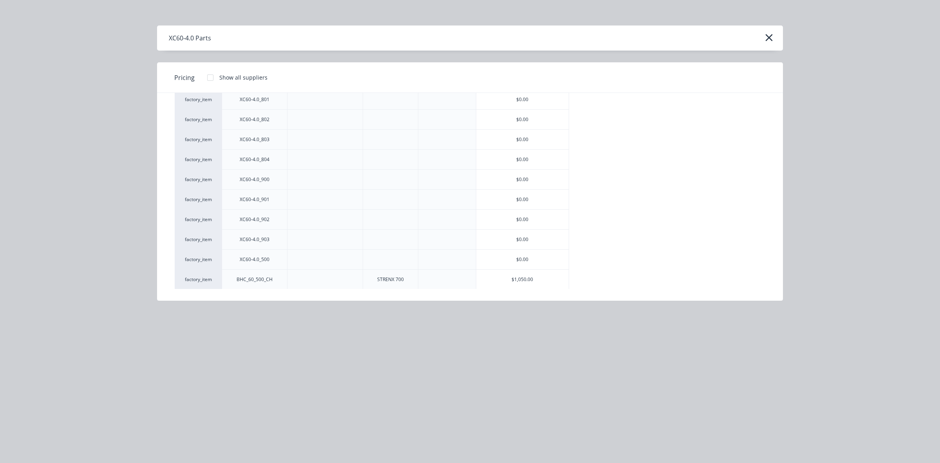
scroll to position [1039, 0]
click at [538, 262] on div "$1,050.00" at bounding box center [522, 259] width 93 height 20
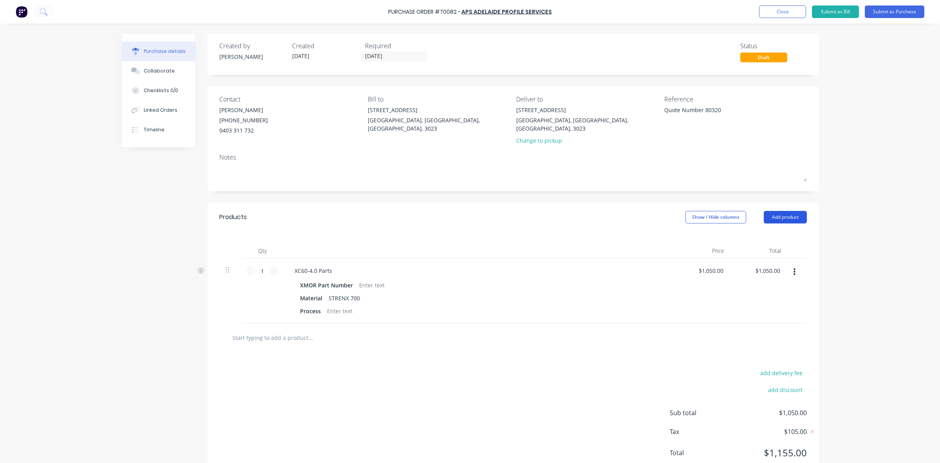
click at [781, 213] on button "Add product" at bounding box center [785, 217] width 43 height 13
click at [776, 232] on div "Product catalogue" at bounding box center [770, 237] width 60 height 11
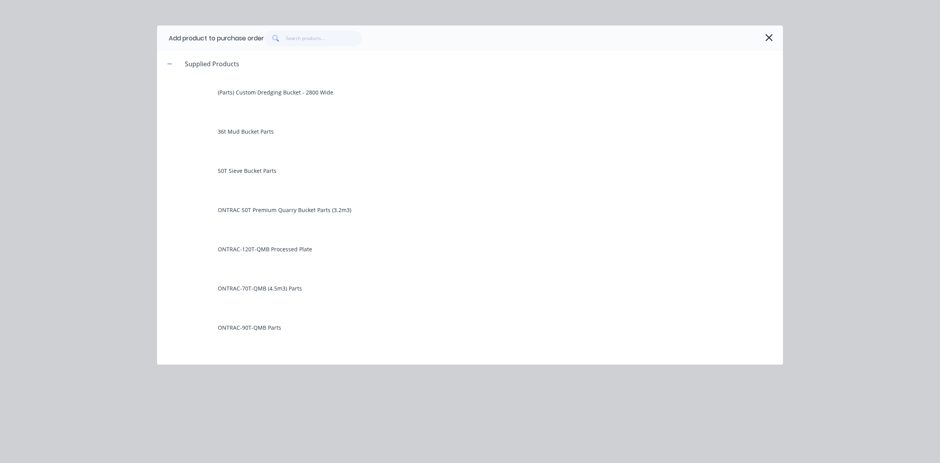
scroll to position [1665, 0]
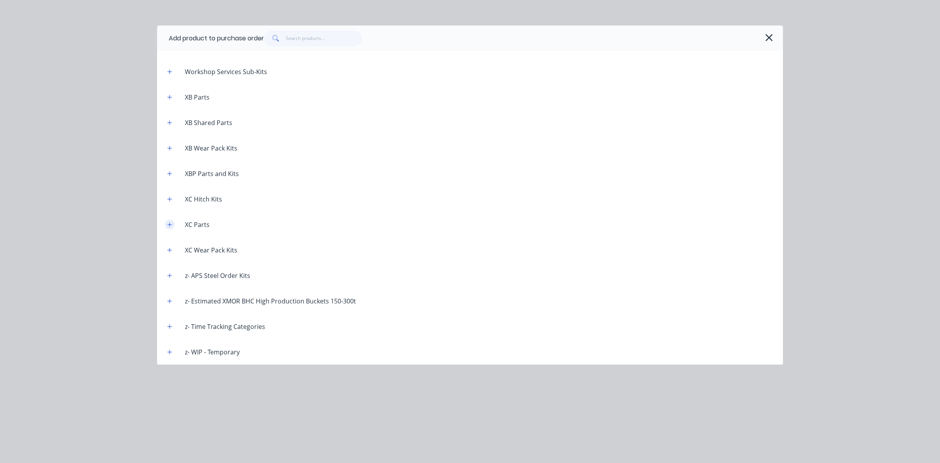
click at [172, 228] on button "button" at bounding box center [170, 224] width 10 height 10
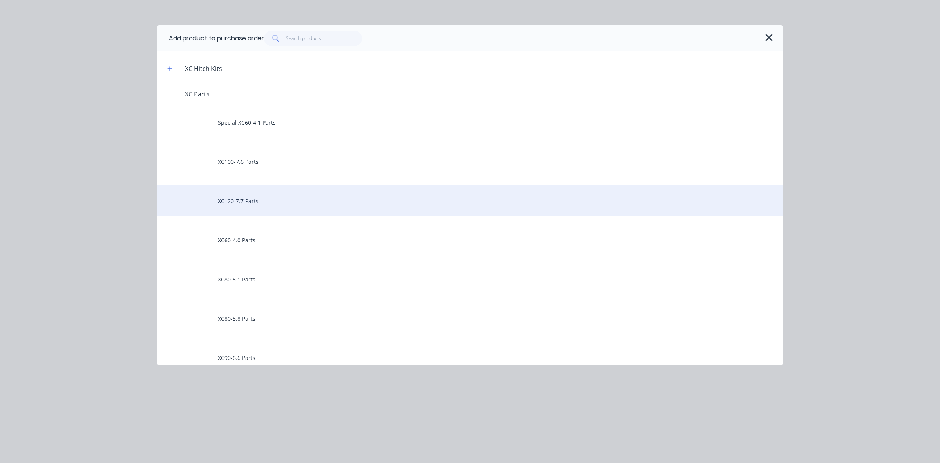
scroll to position [1793, 0]
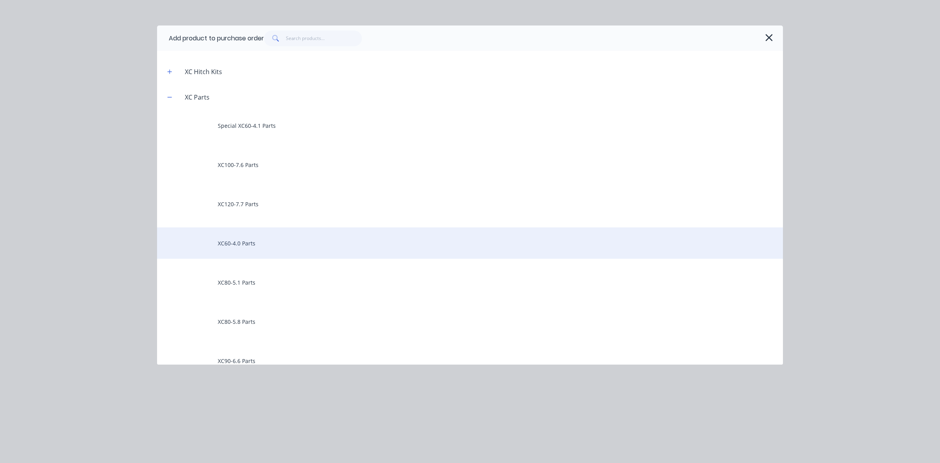
click at [253, 249] on div "XC60-4.0 Parts" at bounding box center [470, 242] width 626 height 31
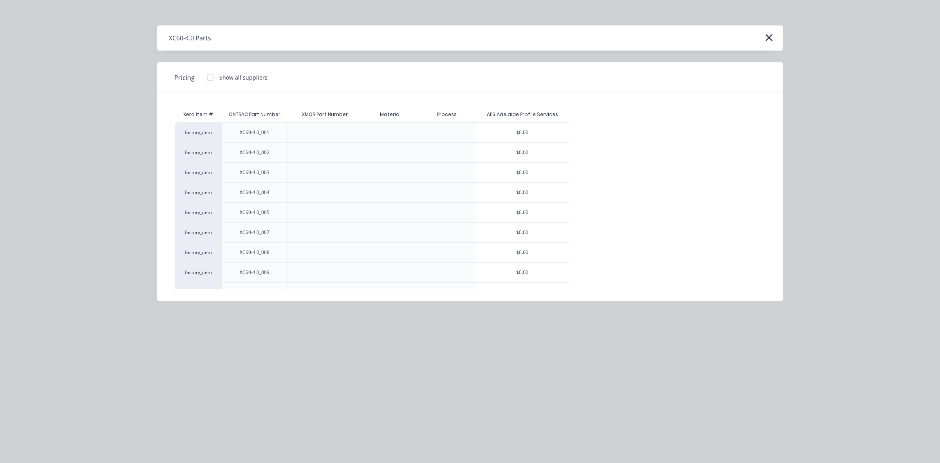
scroll to position [1039, 0]
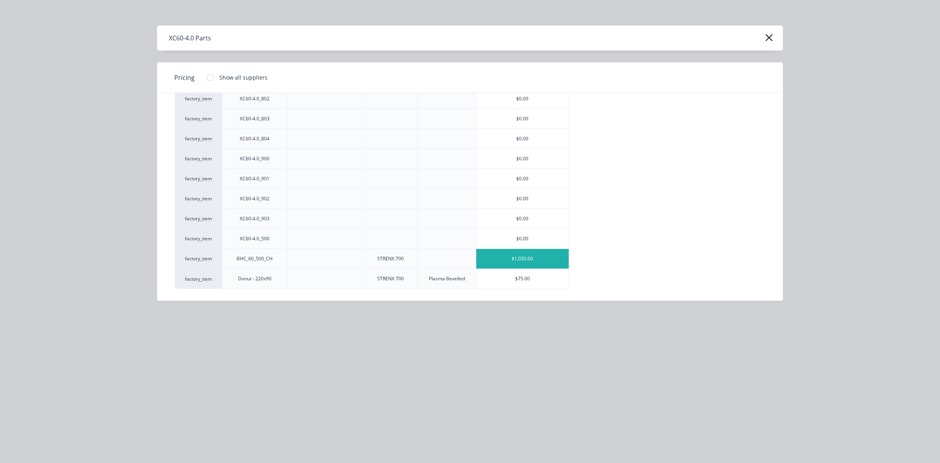
click at [538, 257] on div "$1,050.00" at bounding box center [522, 259] width 93 height 20
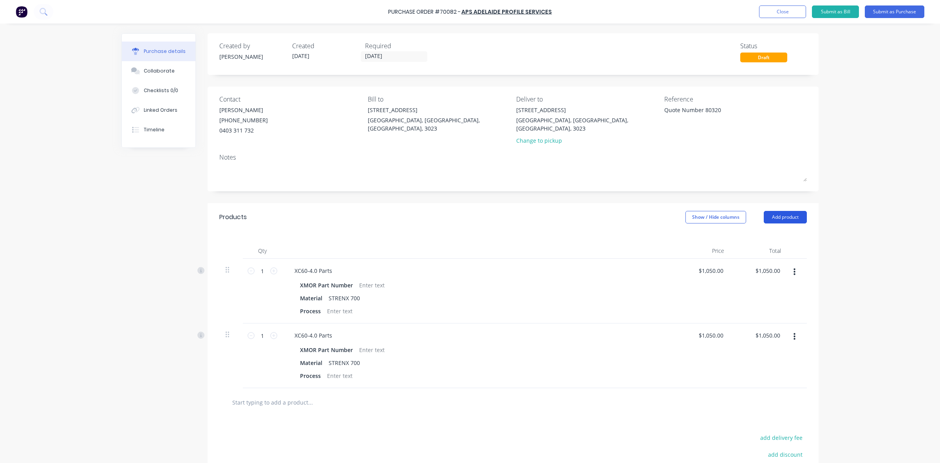
click at [793, 211] on button "Add product" at bounding box center [785, 217] width 43 height 13
click at [792, 215] on button "Add product" at bounding box center [785, 217] width 43 height 13
click at [792, 211] on button "Add product" at bounding box center [785, 217] width 43 height 13
click at [791, 232] on div "Product catalogue" at bounding box center [770, 237] width 60 height 11
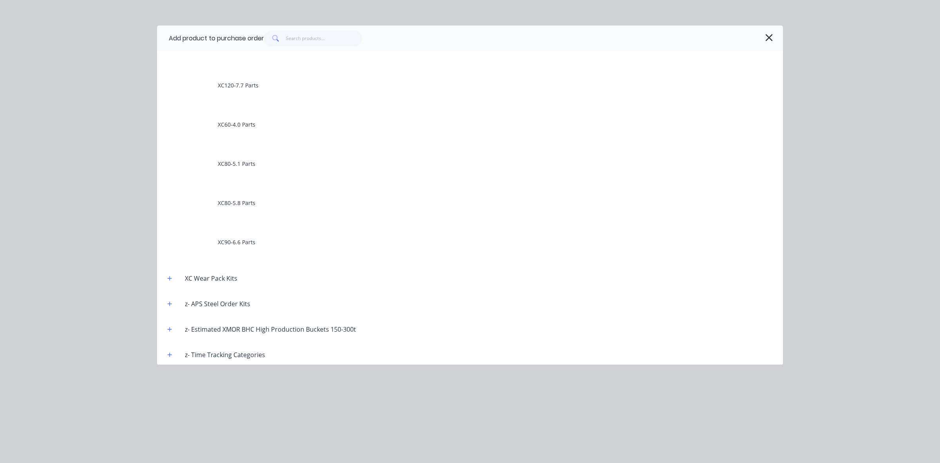
scroll to position [1891, 0]
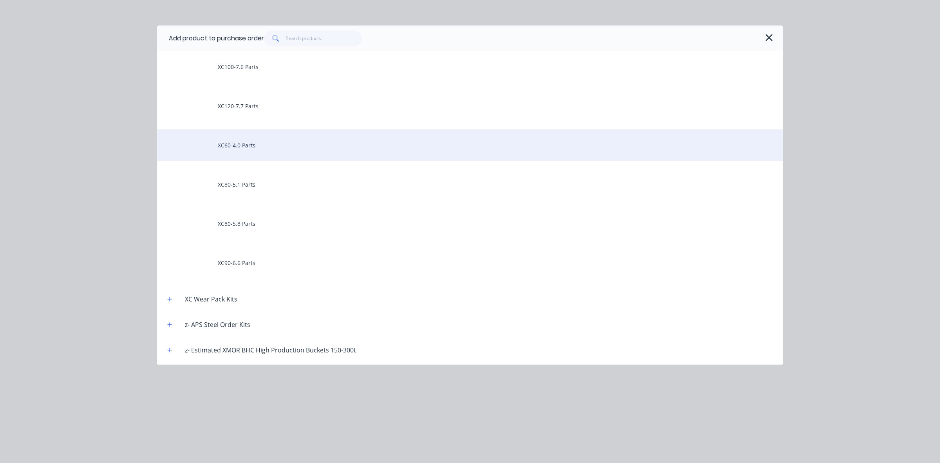
click at [255, 151] on div "XC60-4.0 Parts" at bounding box center [470, 144] width 626 height 31
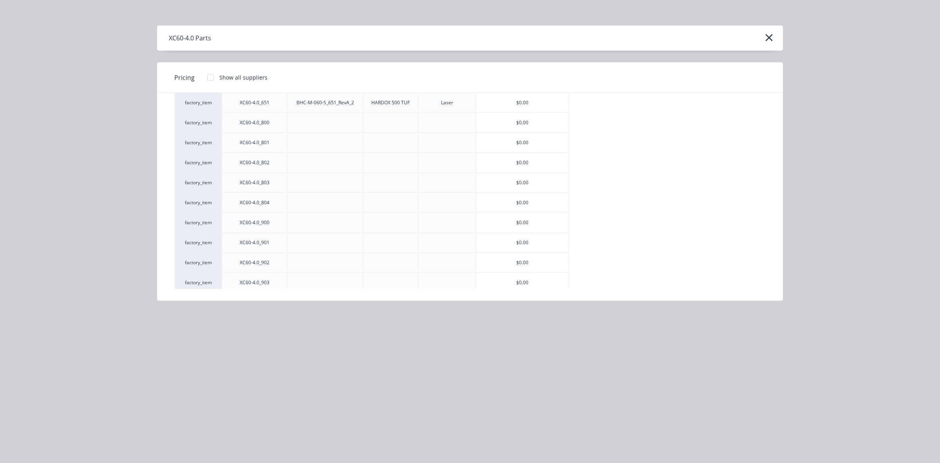
scroll to position [1039, 0]
click at [533, 281] on div "$75.00" at bounding box center [522, 279] width 93 height 20
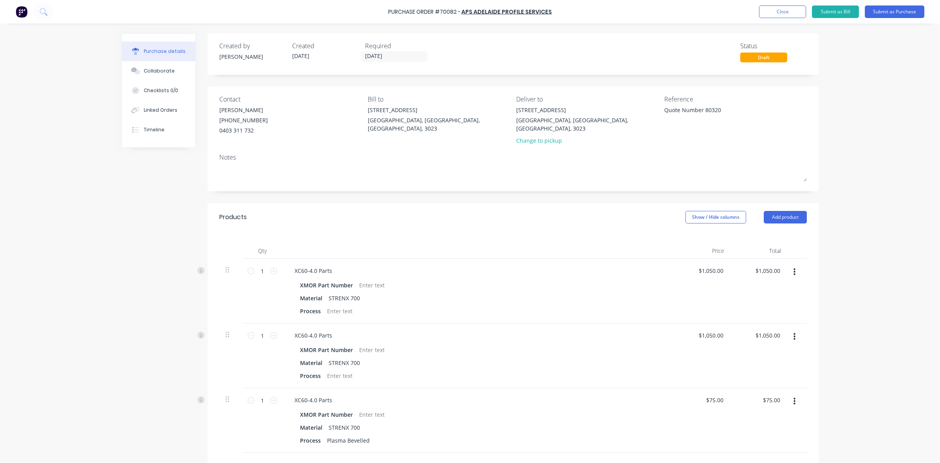
click at [794, 332] on icon "button" at bounding box center [795, 336] width 2 height 9
click at [769, 400] on button "Delete" at bounding box center [770, 405] width 67 height 16
click at [800, 268] on button "button" at bounding box center [795, 272] width 18 height 14
click at [793, 267] on button "button" at bounding box center [795, 272] width 18 height 14
click at [843, 289] on div "Purchase Order #70082 - APS Adelaide Profile Services Add product Close Submit …" at bounding box center [470, 231] width 940 height 463
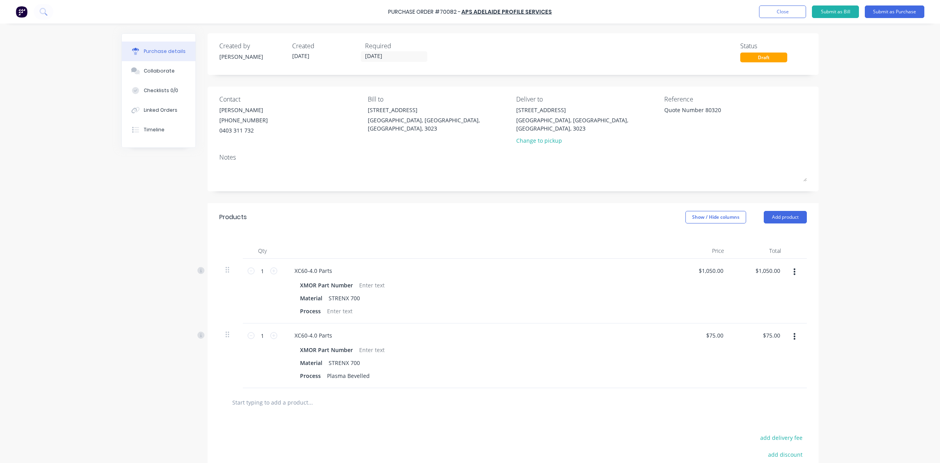
click at [792, 265] on button "button" at bounding box center [795, 272] width 18 height 14
click at [794, 268] on icon "button" at bounding box center [795, 272] width 2 height 9
click at [851, 298] on div "Purchase Order #70082 - APS Adelaide Profile Services Add product Close Submit …" at bounding box center [470, 231] width 940 height 463
type textarea "x"
drag, startPoint x: 312, startPoint y: 281, endPoint x: 287, endPoint y: 279, distance: 25.1
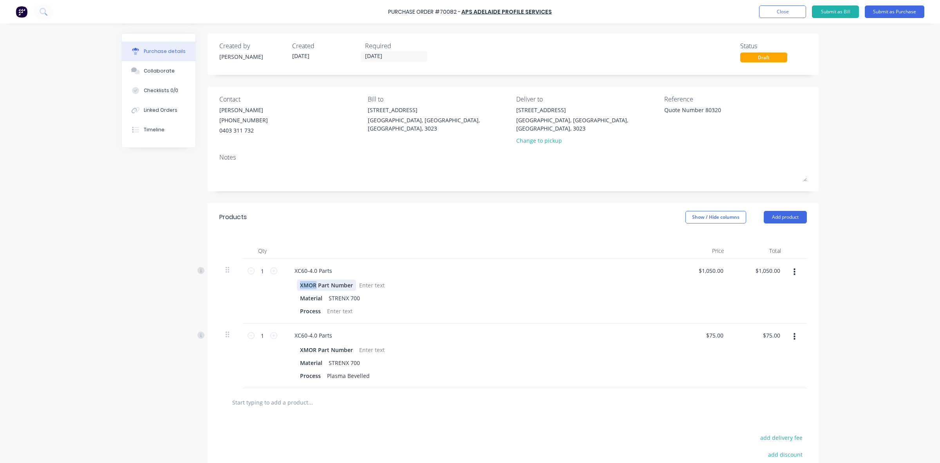
click at [288, 279] on div "XMOR Part Number Material STRENX 700 Process" at bounding box center [477, 297] width 379 height 37
type textarea "x"
drag, startPoint x: 315, startPoint y: 343, endPoint x: 261, endPoint y: 343, distance: 53.7
click at [261, 343] on div "1 1 XC60-4.0 Parts XMOR Part Number Material STRENX 700 Process Plasma Bevelled…" at bounding box center [513, 355] width 588 height 65
type textarea "x"
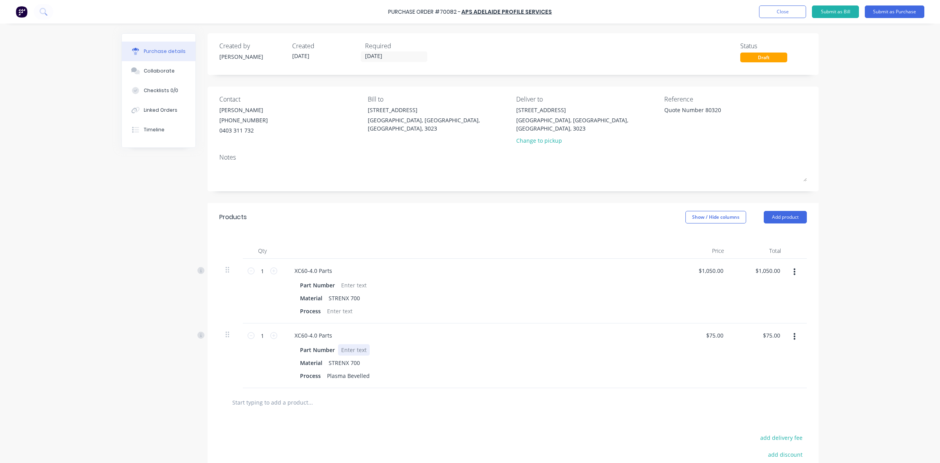
click at [360, 344] on div at bounding box center [354, 349] width 32 height 11
drag, startPoint x: 314, startPoint y: 344, endPoint x: 293, endPoint y: 342, distance: 20.9
click at [292, 344] on div "XMOR Part Number Material STRENX 700 Process Plasma Bevelled" at bounding box center [477, 362] width 379 height 37
click at [315, 344] on div "Part Number" at bounding box center [317, 349] width 41 height 11
click at [324, 361] on div "Part Number Material STRENX 700 Process Plasma Bevelled" at bounding box center [477, 362] width 379 height 37
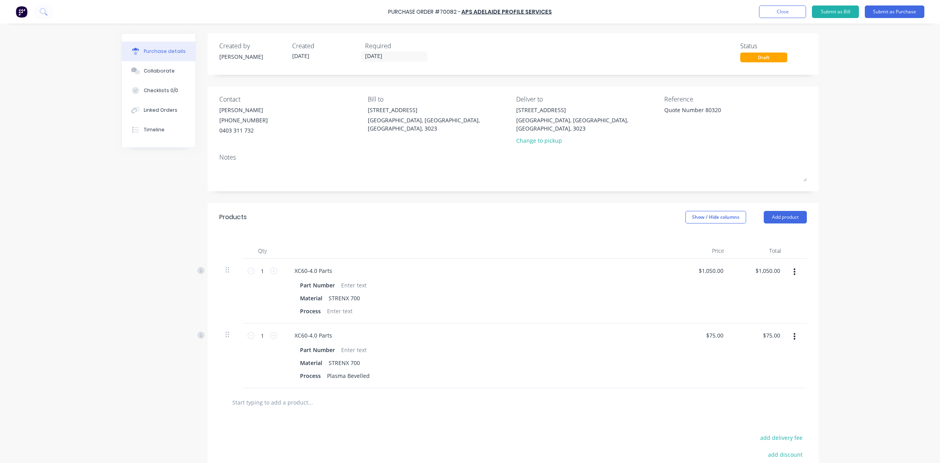
click at [422, 394] on div at bounding box center [343, 402] width 235 height 16
click at [357, 347] on div at bounding box center [354, 349] width 32 height 11
paste div
click at [371, 330] on div "XC60-4.0 Parts" at bounding box center [477, 335] width 379 height 11
click at [348, 279] on div at bounding box center [354, 284] width 32 height 11
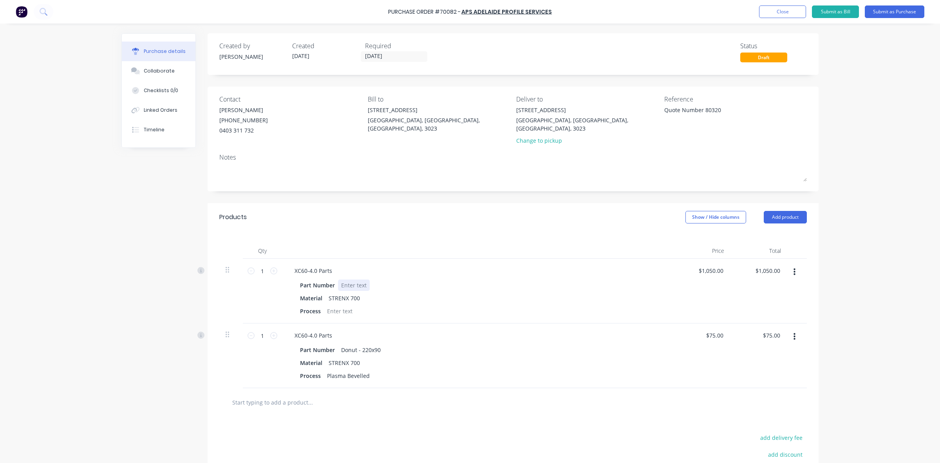
click at [349, 279] on div at bounding box center [354, 284] width 32 height 11
paste div
click at [372, 249] on div at bounding box center [478, 251] width 392 height 16
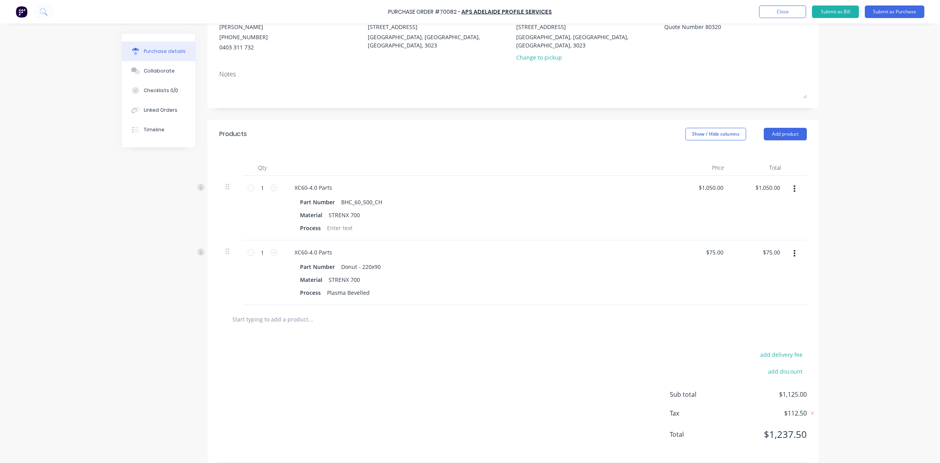
scroll to position [0, 0]
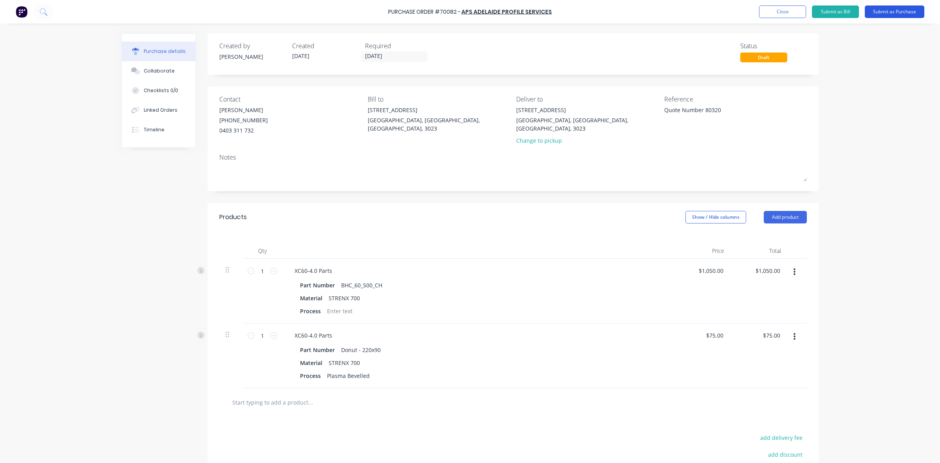
click at [884, 14] on button "Submit as Purchase" at bounding box center [895, 11] width 60 height 13
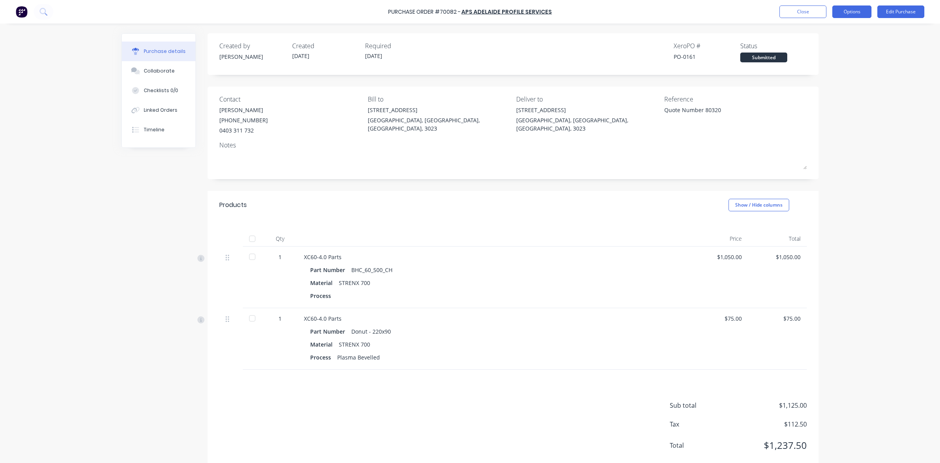
drag, startPoint x: 834, startPoint y: 11, endPoint x: 839, endPoint y: 11, distance: 4.7
click at [839, 11] on button "Options" at bounding box center [852, 11] width 39 height 13
click at [839, 36] on div "Print / Email" at bounding box center [834, 31] width 60 height 11
click at [835, 48] on div "With pricing" at bounding box center [834, 47] width 60 height 11
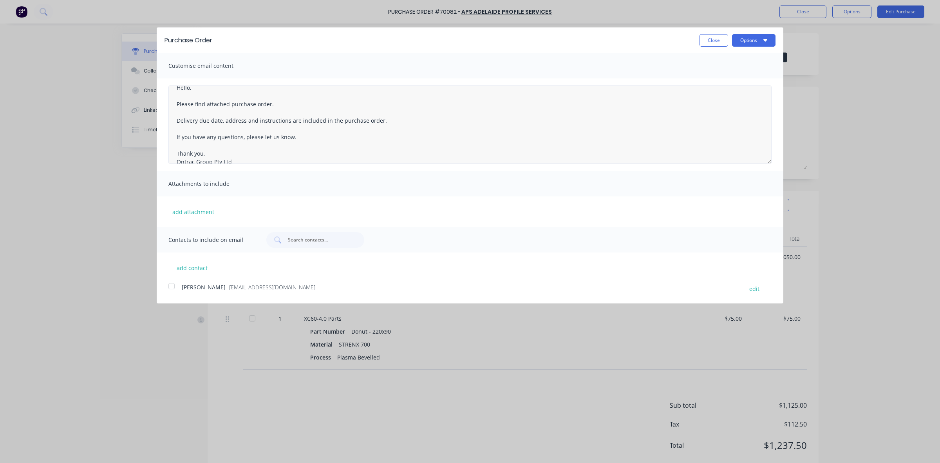
scroll to position [20, 0]
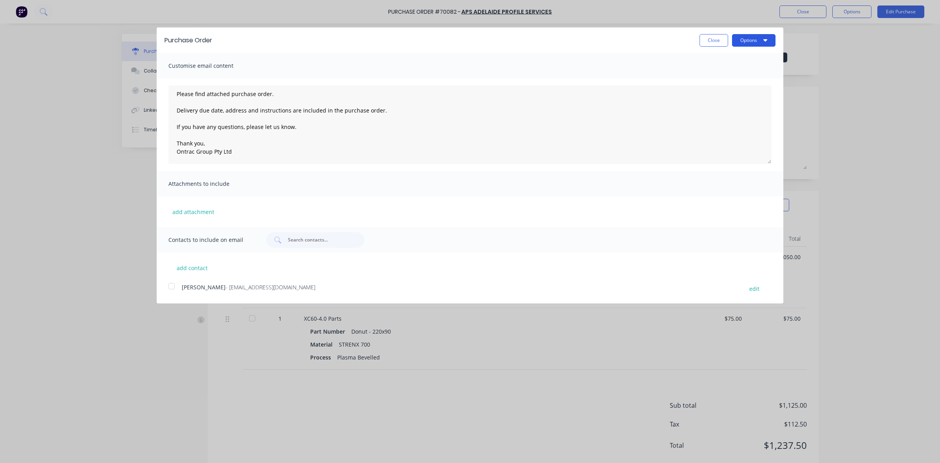
drag, startPoint x: 753, startPoint y: 34, endPoint x: 753, endPoint y: 46, distance: 11.4
click at [753, 34] on button "Options" at bounding box center [753, 40] width 43 height 13
click at [750, 63] on div "Print" at bounding box center [738, 59] width 60 height 11
click at [724, 35] on button "Close" at bounding box center [714, 40] width 29 height 13
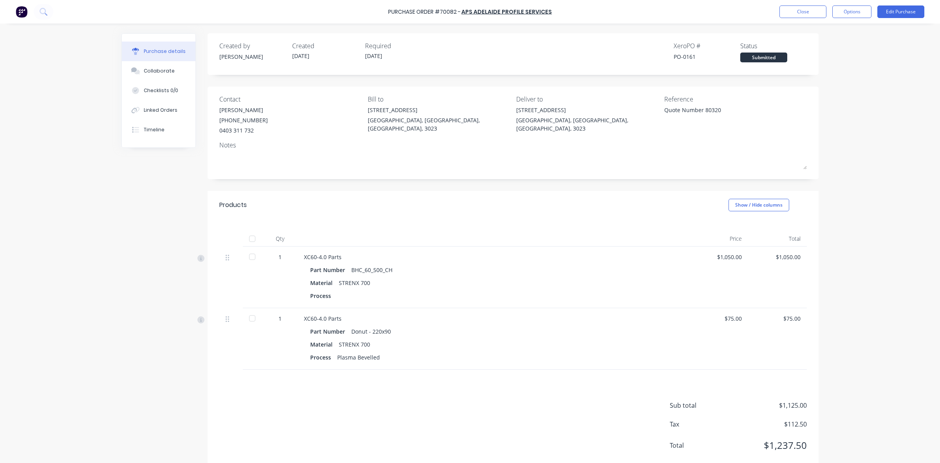
click at [298, 254] on div "XC60-4.0 Parts Part Number BHC_60_500_CH Material STRENX 700 Process" at bounding box center [494, 277] width 392 height 62
click at [896, 17] on button "Edit Purchase" at bounding box center [901, 11] width 47 height 13
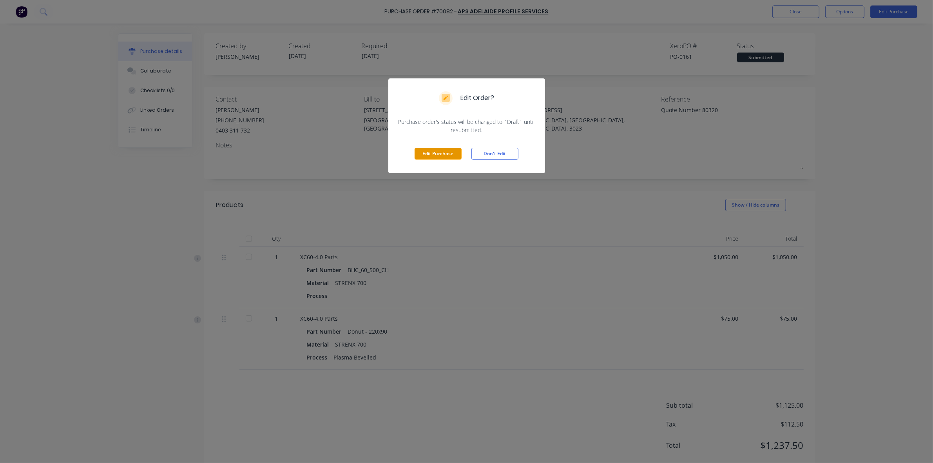
click at [430, 152] on button "Edit Purchase" at bounding box center [438, 154] width 47 height 12
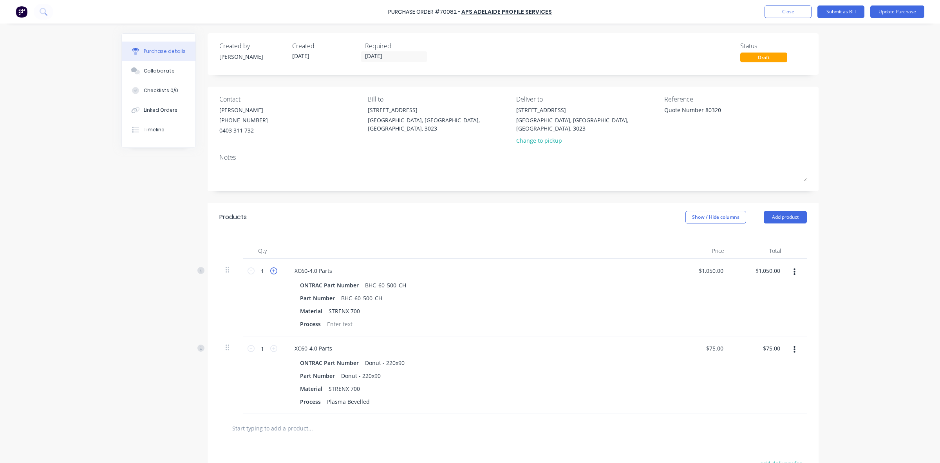
click at [270, 267] on icon at bounding box center [273, 270] width 7 height 7
type input "2"
type input "$2,100.00"
click at [270, 345] on icon at bounding box center [273, 348] width 7 height 7
type input "2"
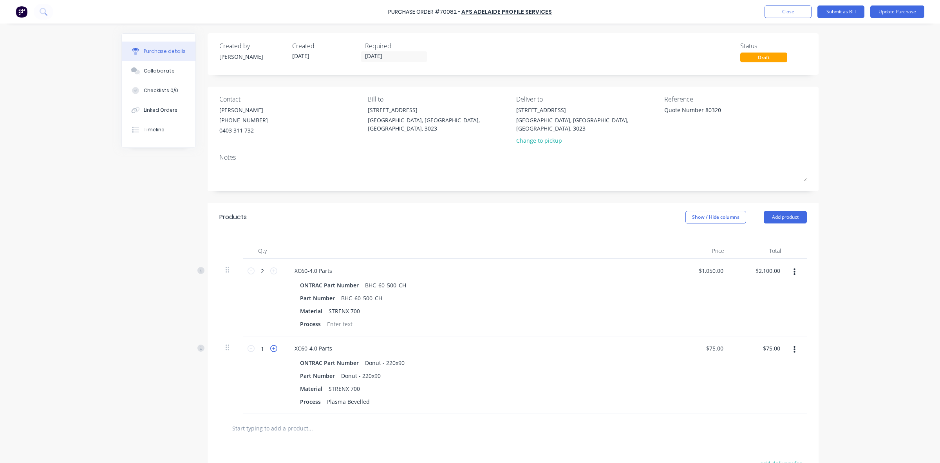
type input "$150.00"
click at [270, 345] on icon at bounding box center [273, 348] width 7 height 7
type input "3"
type input "$225.00"
click at [270, 345] on icon at bounding box center [273, 348] width 7 height 7
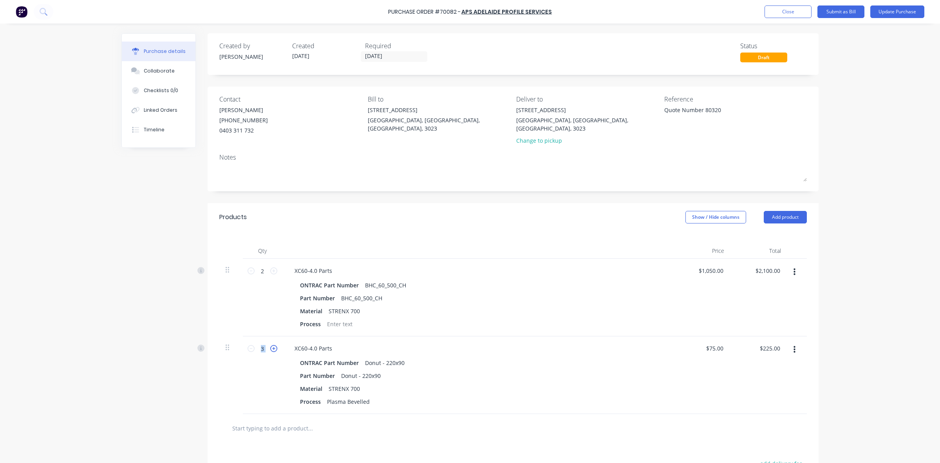
type input "4"
type input "$300.00"
click at [270, 345] on icon at bounding box center [273, 348] width 7 height 7
type input "5"
type input "$375.00"
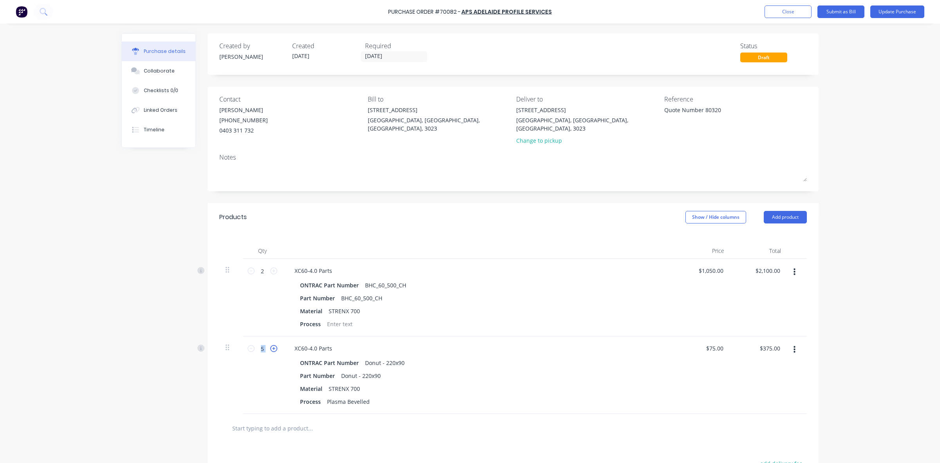
click at [270, 345] on icon at bounding box center [273, 348] width 7 height 7
type input "6"
type input "$450.00"
click at [270, 345] on icon at bounding box center [273, 348] width 7 height 7
type input "7"
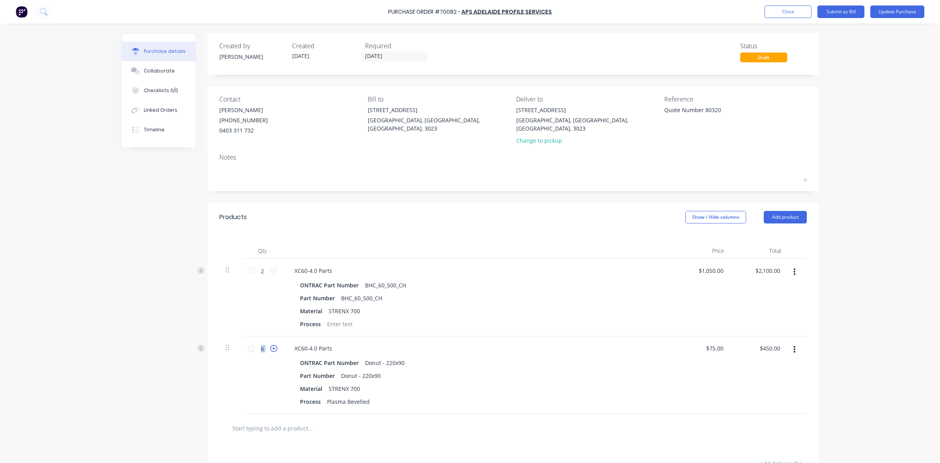
type input "$525.00"
click at [270, 345] on icon at bounding box center [273, 348] width 7 height 7
type input "8"
type input "$600.00"
click at [270, 345] on icon at bounding box center [273, 348] width 7 height 7
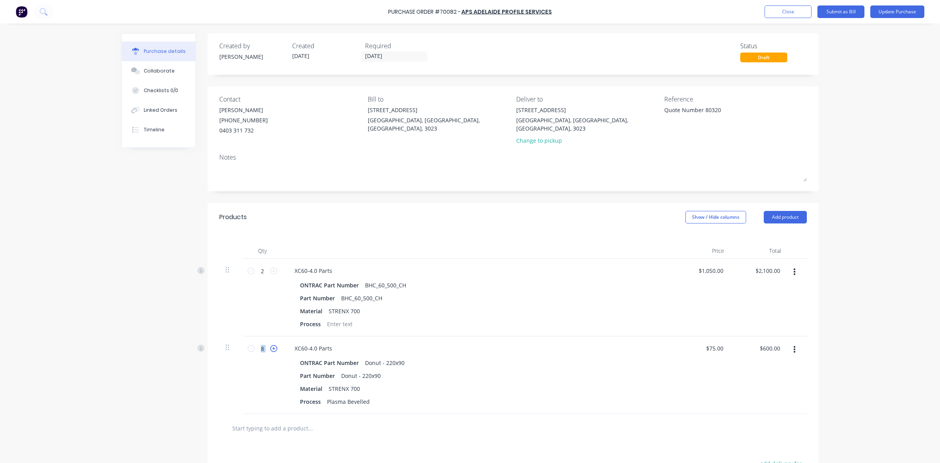
type input "9"
type input "$675.00"
click at [243, 338] on div "9 9" at bounding box center [262, 375] width 39 height 78
click at [249, 345] on icon at bounding box center [251, 348] width 7 height 7
type input "8"
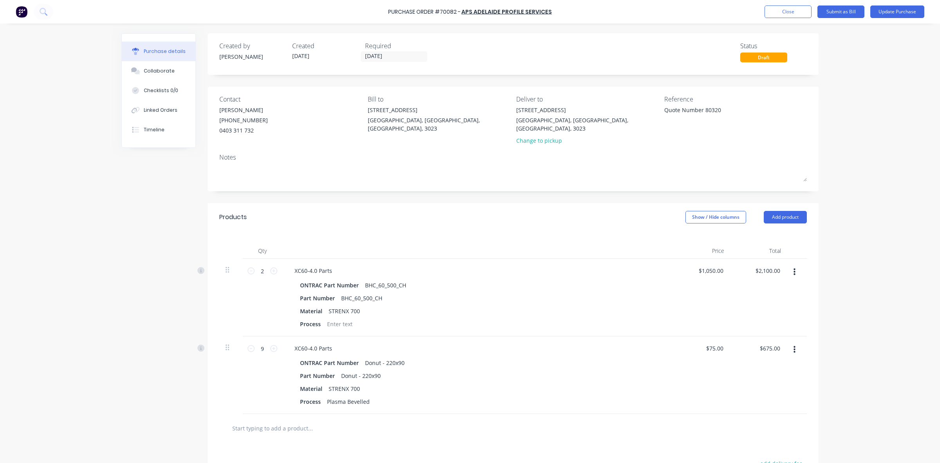
type input "$600.00"
click at [157, 408] on div "Created by Hayden Created 04/09/25 Required 04/09/25 Status Draft Contact Adam …" at bounding box center [469, 302] width 697 height 538
click at [896, 6] on button "Update Purchase" at bounding box center [898, 11] width 54 height 13
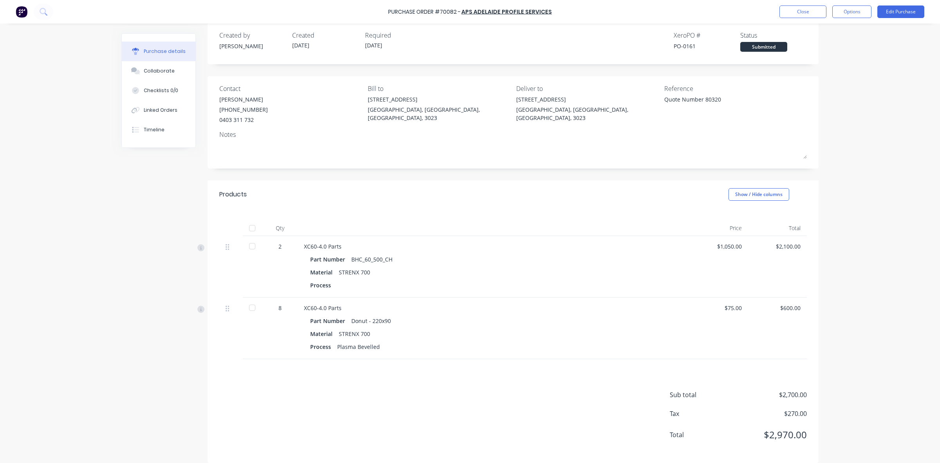
scroll to position [16, 0]
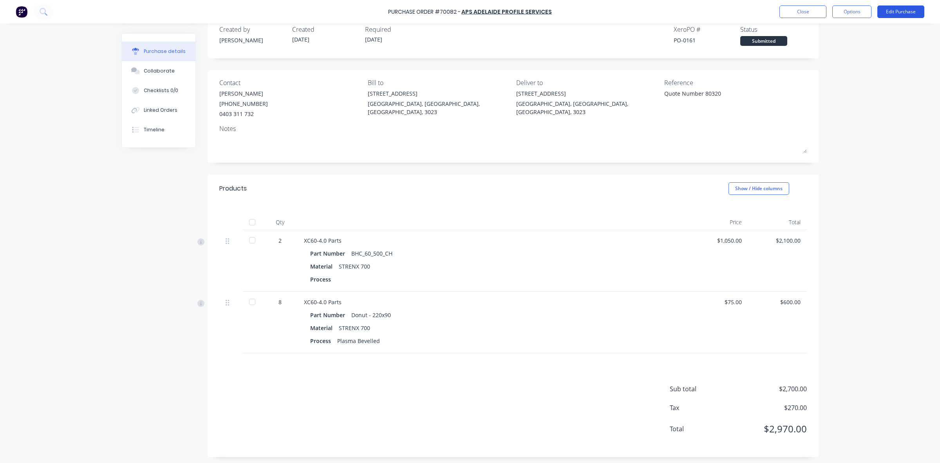
click at [894, 14] on button "Edit Purchase" at bounding box center [901, 11] width 47 height 13
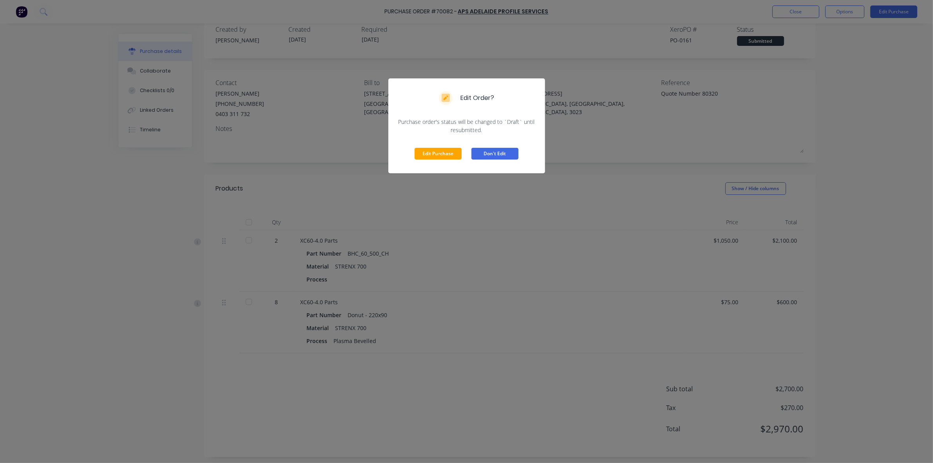
click at [513, 153] on button "Don't Edit" at bounding box center [494, 154] width 47 height 12
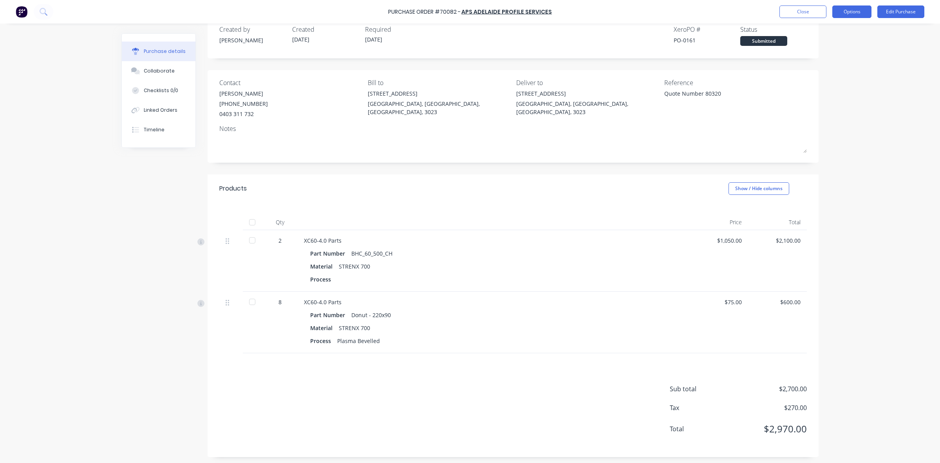
click at [851, 18] on button "Options" at bounding box center [852, 11] width 39 height 13
click at [843, 34] on div "Print / Email" at bounding box center [834, 31] width 60 height 11
click at [833, 65] on div "Without pricing" at bounding box center [834, 63] width 60 height 11
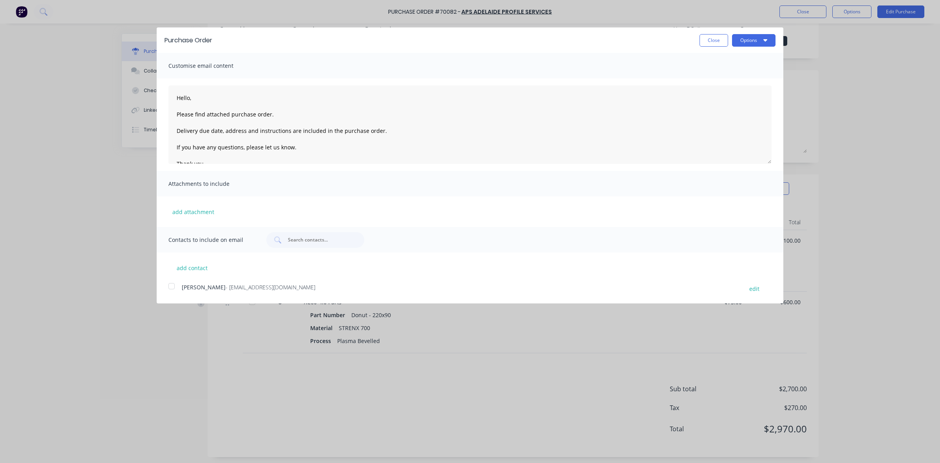
scroll to position [0, 0]
click at [759, 36] on button "Options" at bounding box center [753, 40] width 43 height 13
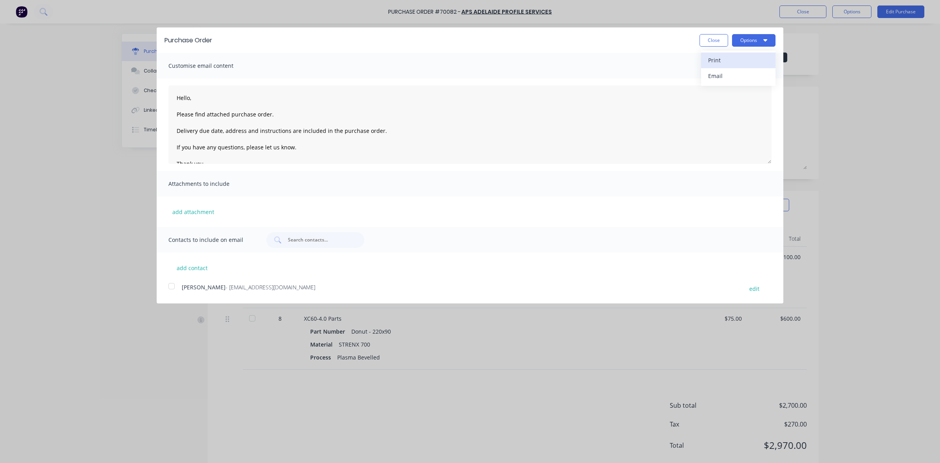
click at [734, 61] on div "Print" at bounding box center [738, 59] width 60 height 11
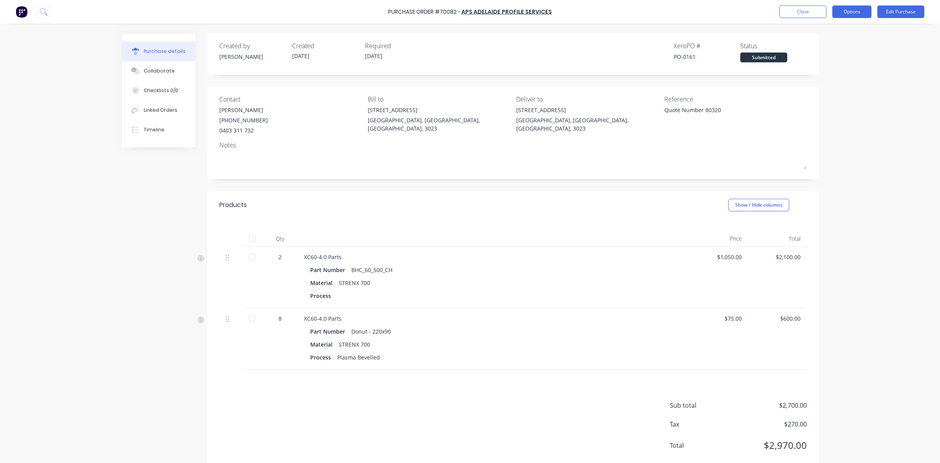
click at [851, 16] on button "Options" at bounding box center [852, 11] width 39 height 13
click at [839, 28] on div "Print / Email" at bounding box center [834, 31] width 60 height 11
click at [828, 48] on div "With pricing" at bounding box center [834, 47] width 60 height 11
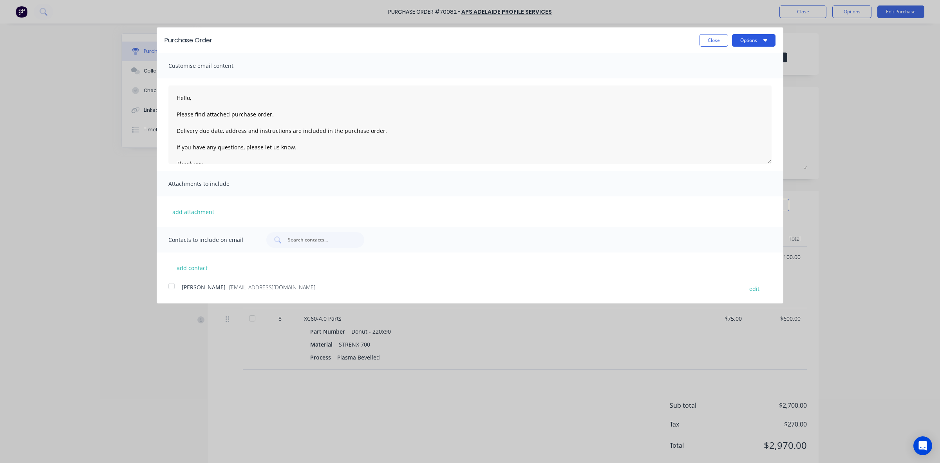
click at [767, 34] on button "Options" at bounding box center [753, 40] width 43 height 13
click at [741, 61] on div "Print" at bounding box center [738, 59] width 60 height 11
click at [714, 38] on button "Close" at bounding box center [714, 40] width 29 height 13
type textarea "x"
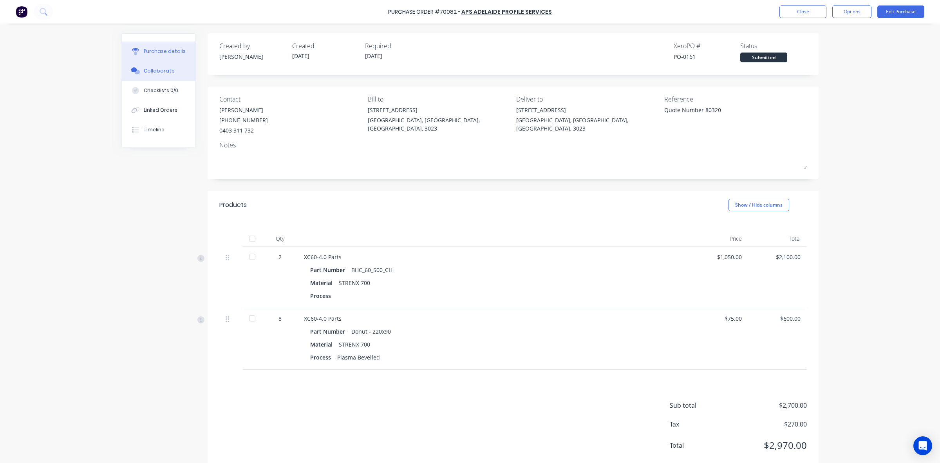
click at [161, 72] on div "Collaborate" at bounding box center [159, 70] width 31 height 7
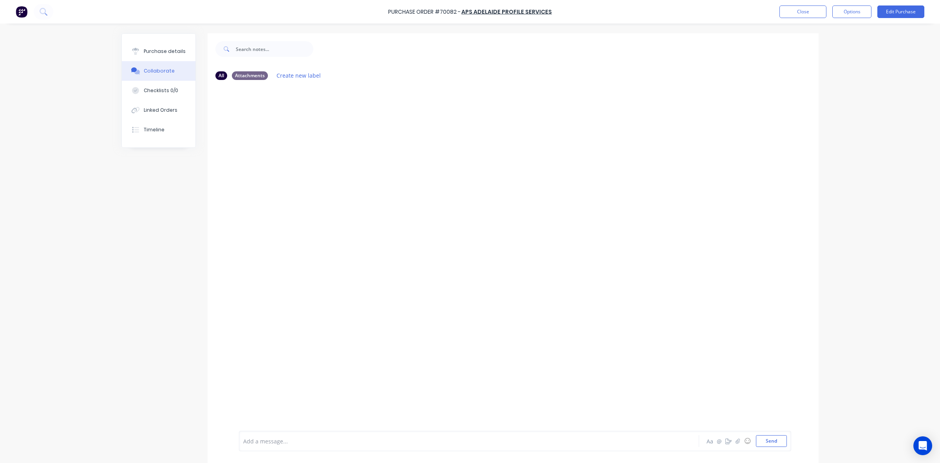
click at [294, 437] on div at bounding box center [448, 441] width 408 height 8
click at [357, 443] on span "PO emailled manually by HL, [DATE] 2:10pm." at bounding box center [302, 440] width 116 height 7
click at [440, 438] on div "PO emailled manually by HL, [DATE] 2:14pm." at bounding box center [448, 441] width 408 height 8
click at [493, 272] on div "HL You - 02:16pm [DATE] PO emailled manually by HL, [DATE] 2:14pm. Labels Edit …" at bounding box center [513, 258] width 611 height 344
click at [798, 11] on button "Close" at bounding box center [803, 11] width 47 height 13
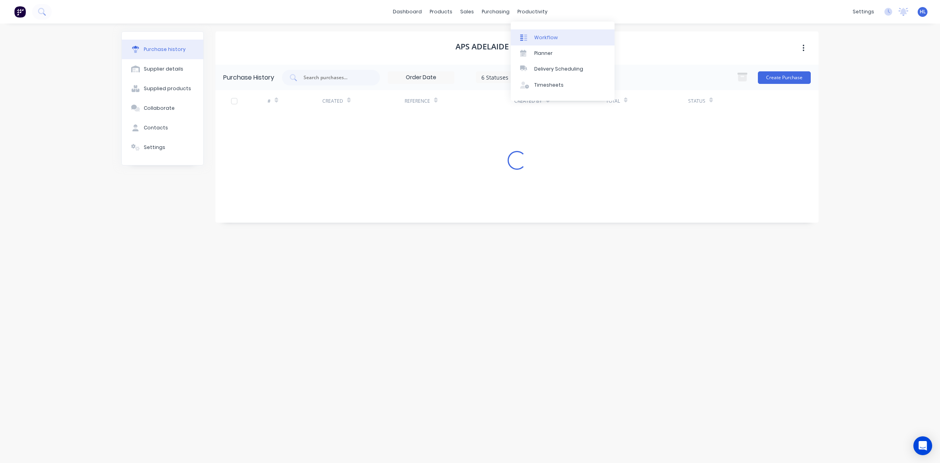
click at [543, 32] on link "Workflow" at bounding box center [563, 37] width 104 height 16
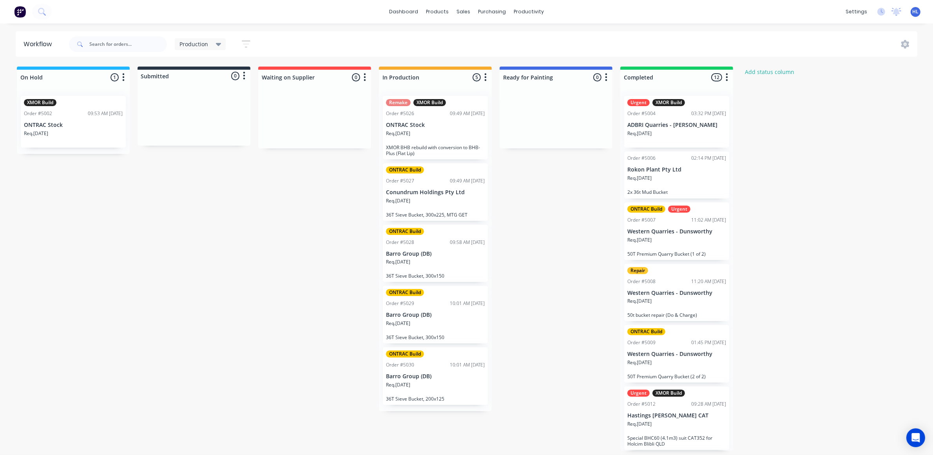
click at [766, 136] on div "On Hold 1 Status colour #1FB6FF hex #1FB6FF Save Cancel Notifications Email SMS…" at bounding box center [477, 259] width 966 height 384
